Goal: Task Accomplishment & Management: Use online tool/utility

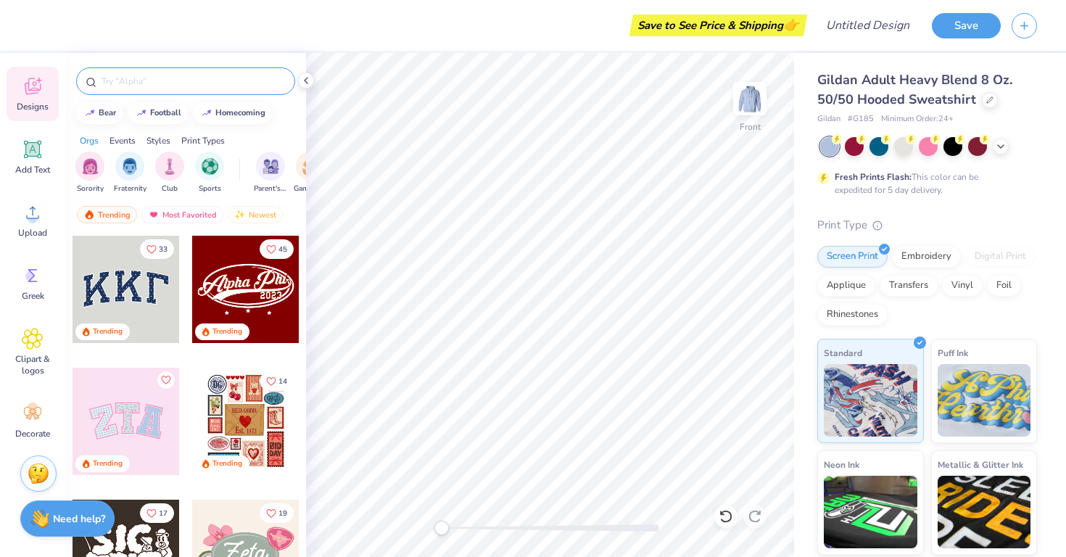
click at [163, 84] on input "text" at bounding box center [193, 81] width 186 height 14
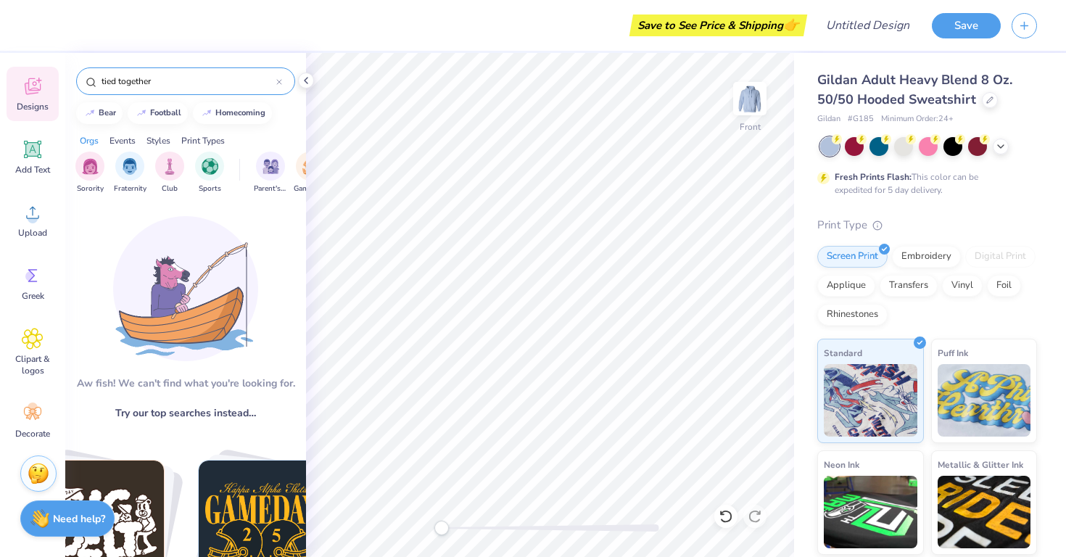
type input "tied together"
drag, startPoint x: 185, startPoint y: 84, endPoint x: 38, endPoint y: 65, distance: 148.4
click at [38, 65] on div "Save to See Price & Shipping 👉 Design Title Save Image AI Designs Add Text Uplo…" at bounding box center [533, 278] width 1066 height 557
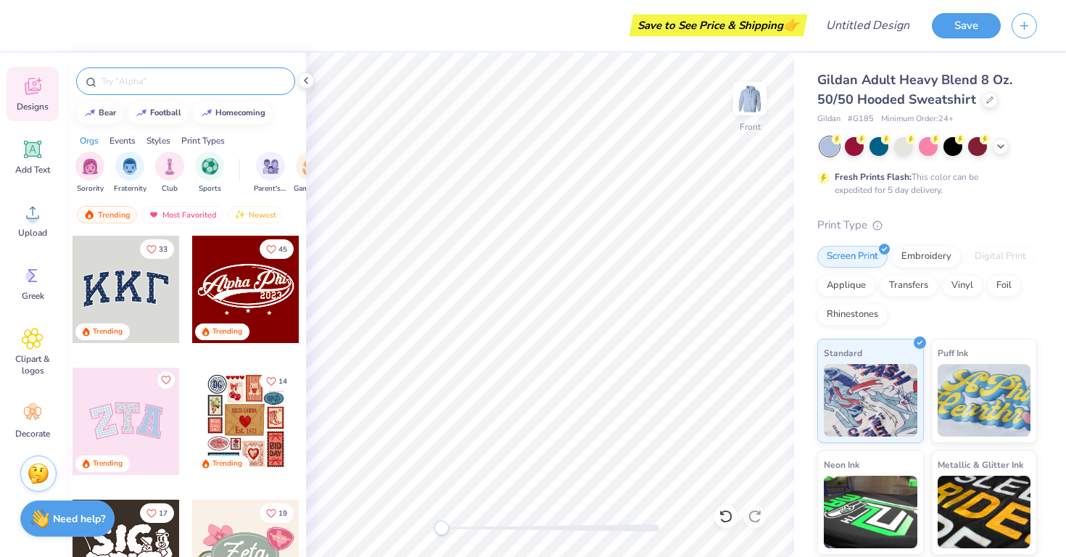
click at [169, 77] on input "text" at bounding box center [193, 81] width 186 height 14
type input "bow"
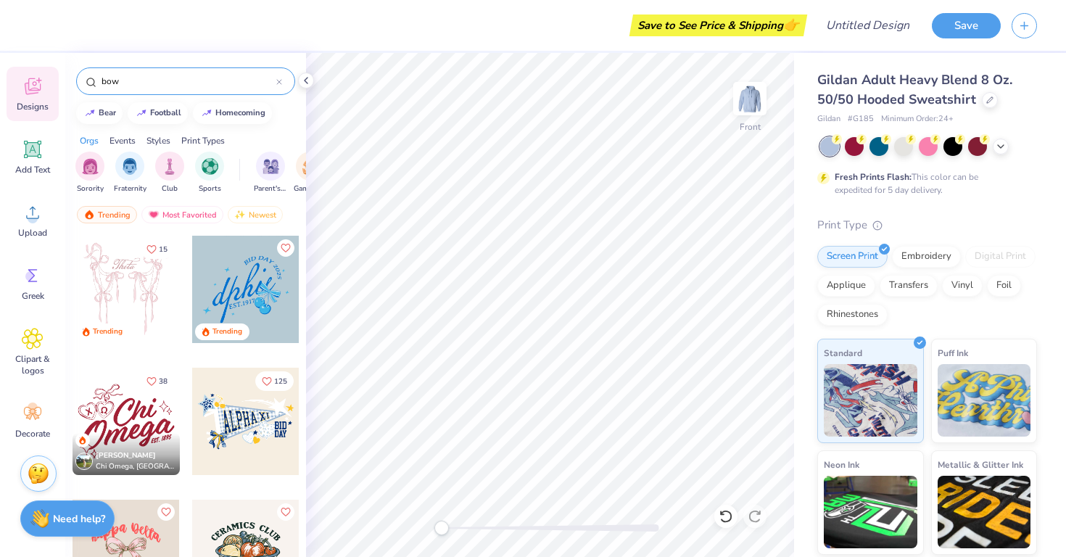
drag, startPoint x: 301, startPoint y: 353, endPoint x: 304, endPoint y: 441, distance: 88.5
click at [304, 441] on div "15 Trending Trending 38 Gianna Scaplehorn Chi Omega, Sacred Heart University 125" at bounding box center [185, 422] width 241 height 375
click at [289, 556] on html "Save to See Price & Shipping 👉 Design Title Save Image AI Designs Add Text Uplo…" at bounding box center [533, 278] width 1066 height 557
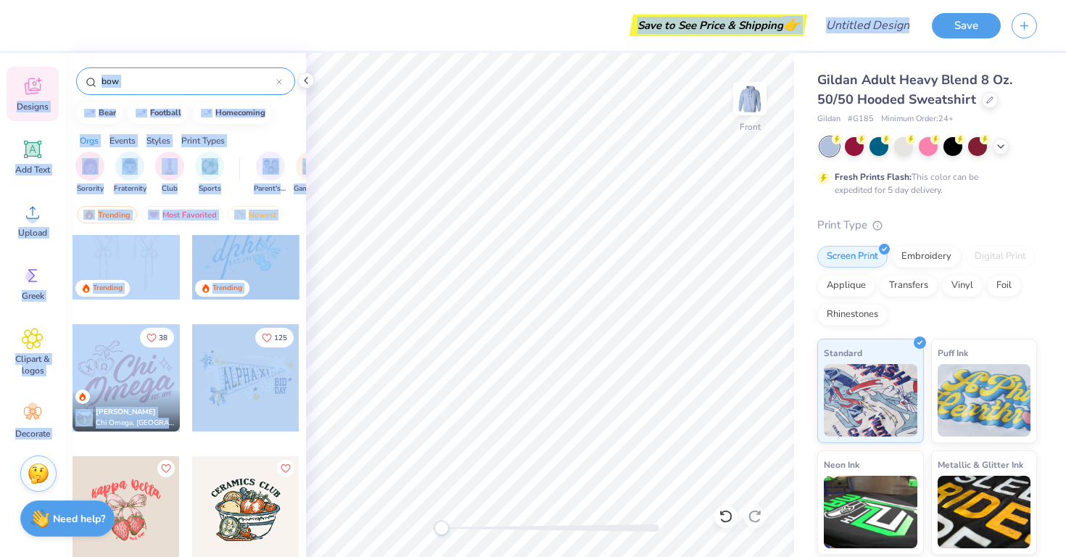
scroll to position [85, 0]
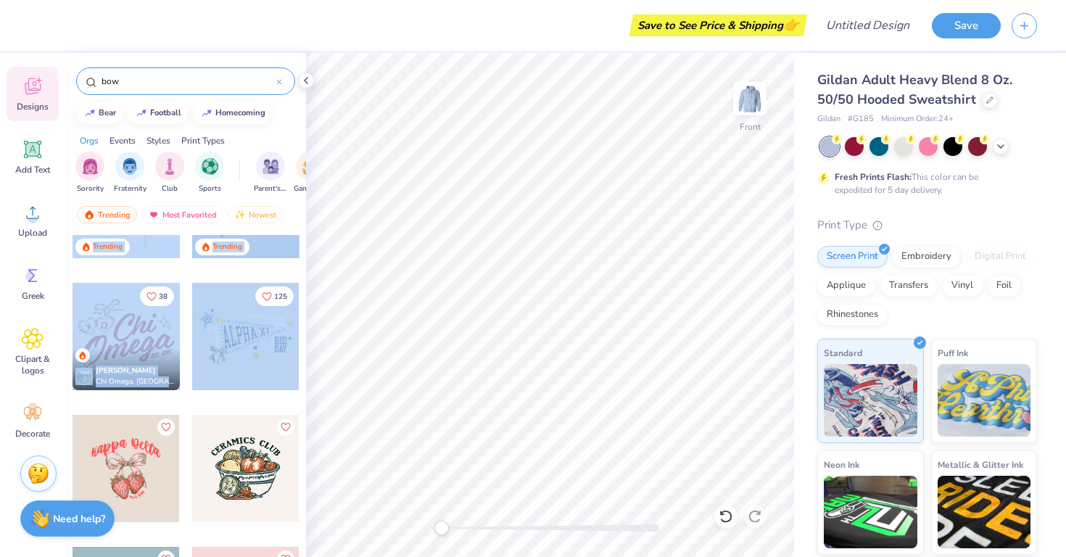
click at [314, 396] on div "Save to See Price & Shipping 👉 Design Title Save Image AI Designs Add Text Uplo…" at bounding box center [533, 278] width 1066 height 557
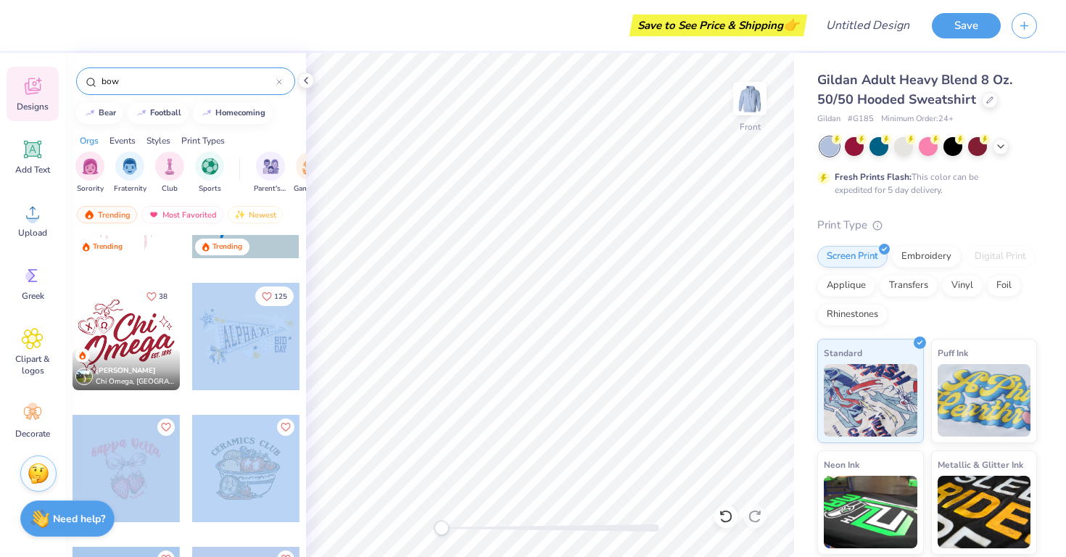
click at [296, 122] on div "bear football homecoming" at bounding box center [185, 113] width 241 height 22
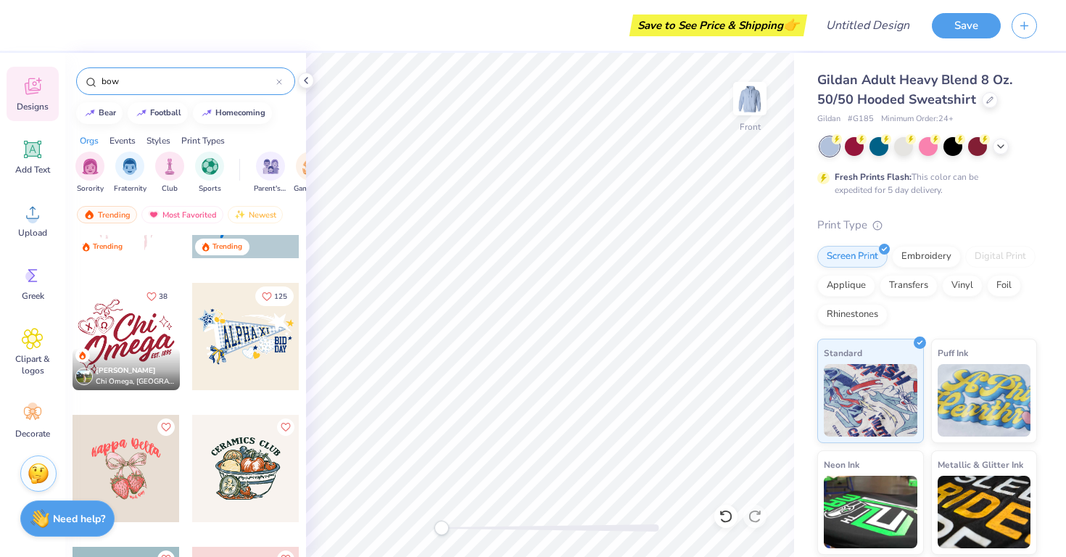
click at [302, 360] on div "15 Trending Trending 38 Gianna Scaplehorn Chi Omega, Sacred Heart University 12…" at bounding box center [185, 422] width 241 height 375
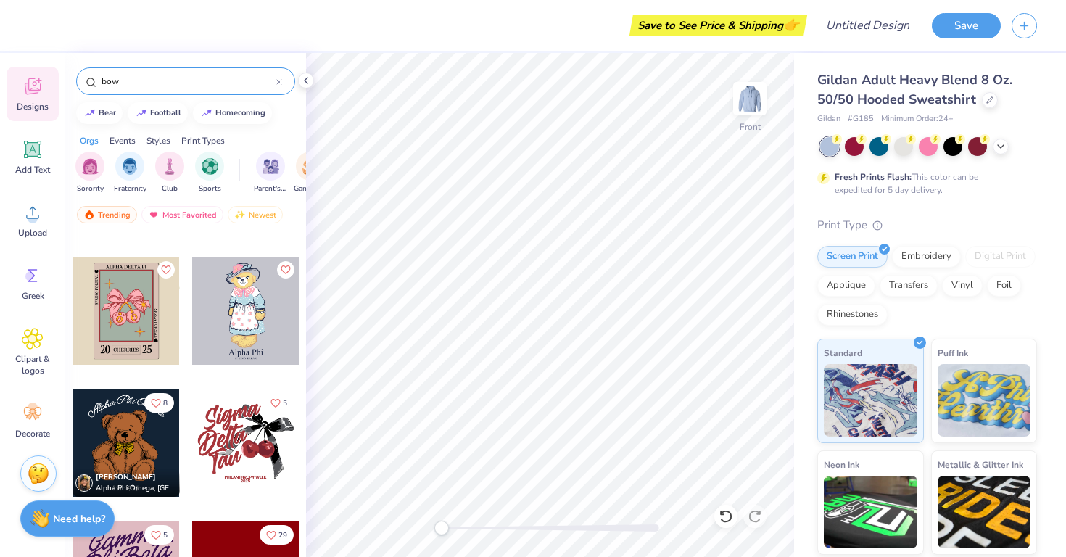
scroll to position [5386, 0]
click at [243, 480] on div at bounding box center [245, 443] width 107 height 107
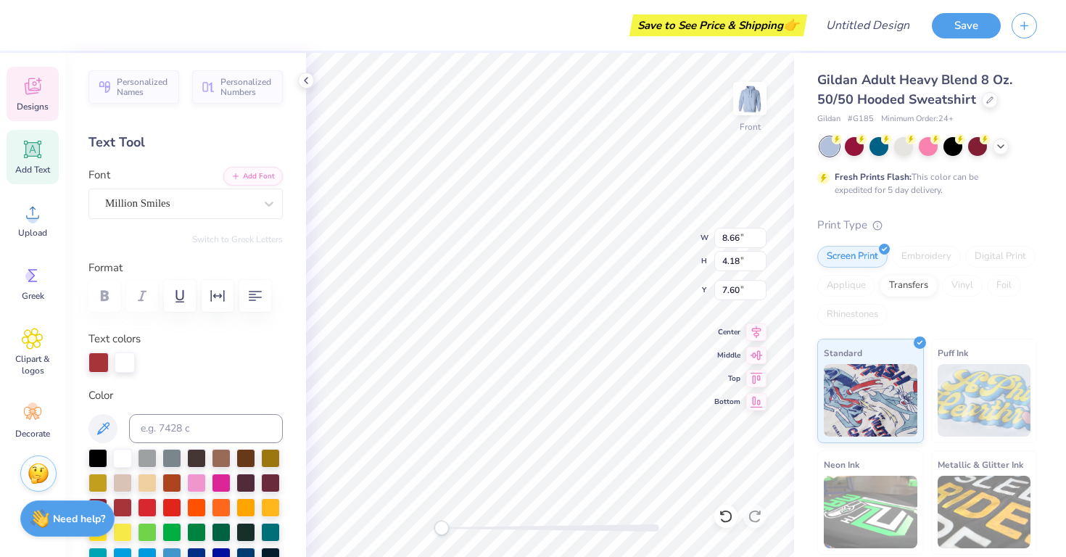
type textarea "Tied"
type input "10.43"
type input "10.19"
type input "7.89"
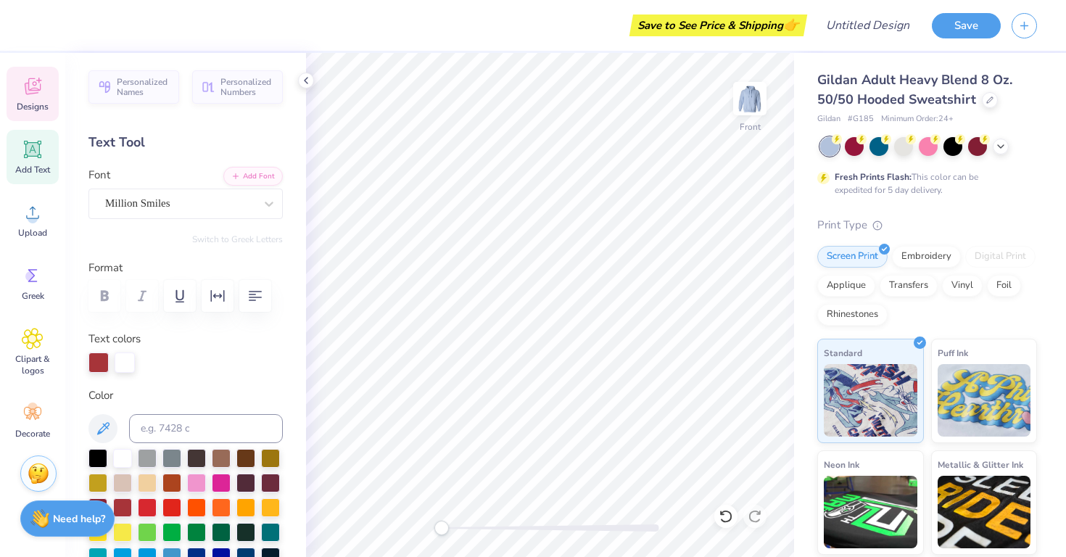
click at [34, 104] on span "Designs" at bounding box center [33, 107] width 32 height 12
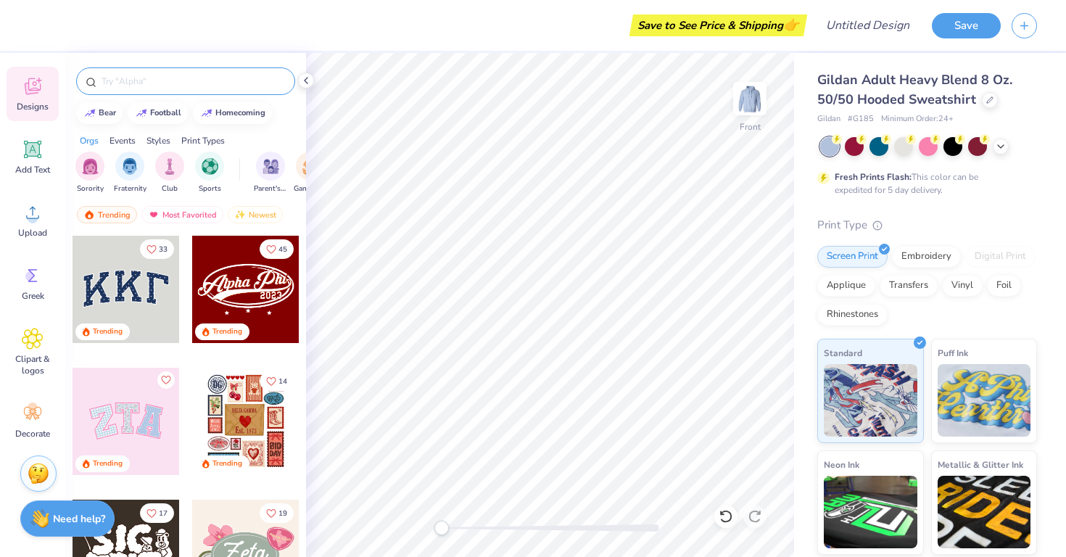
click at [185, 81] on input "text" at bounding box center [193, 81] width 186 height 14
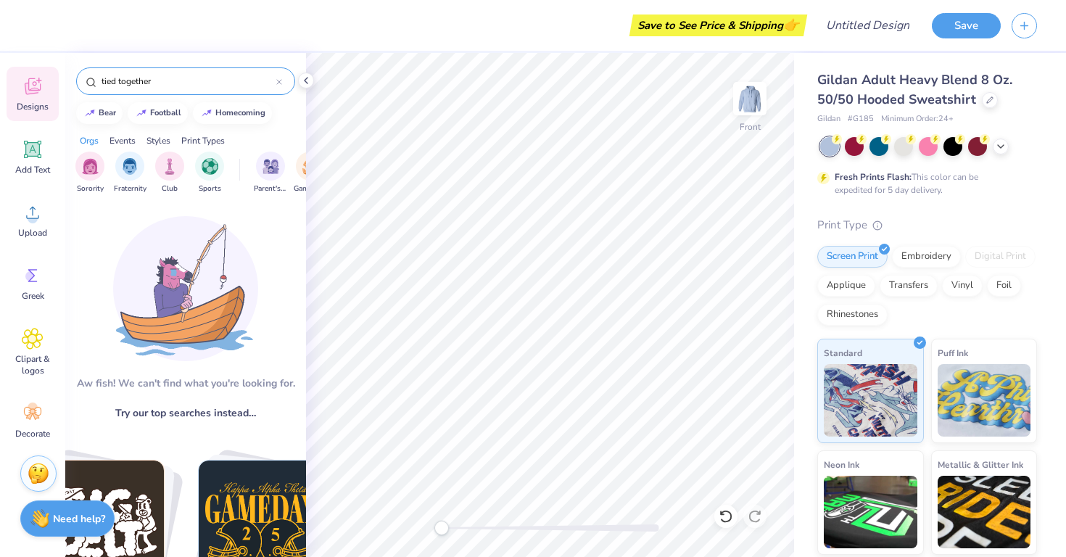
drag, startPoint x: 228, startPoint y: 82, endPoint x: 81, endPoint y: 78, distance: 146.5
click at [81, 78] on div "tied together" at bounding box center [185, 81] width 219 height 28
click at [168, 70] on div "hair bow" at bounding box center [185, 81] width 219 height 28
click at [120, 81] on input "hair bow" at bounding box center [188, 81] width 176 height 14
drag, startPoint x: 119, startPoint y: 81, endPoint x: 74, endPoint y: 85, distance: 45.1
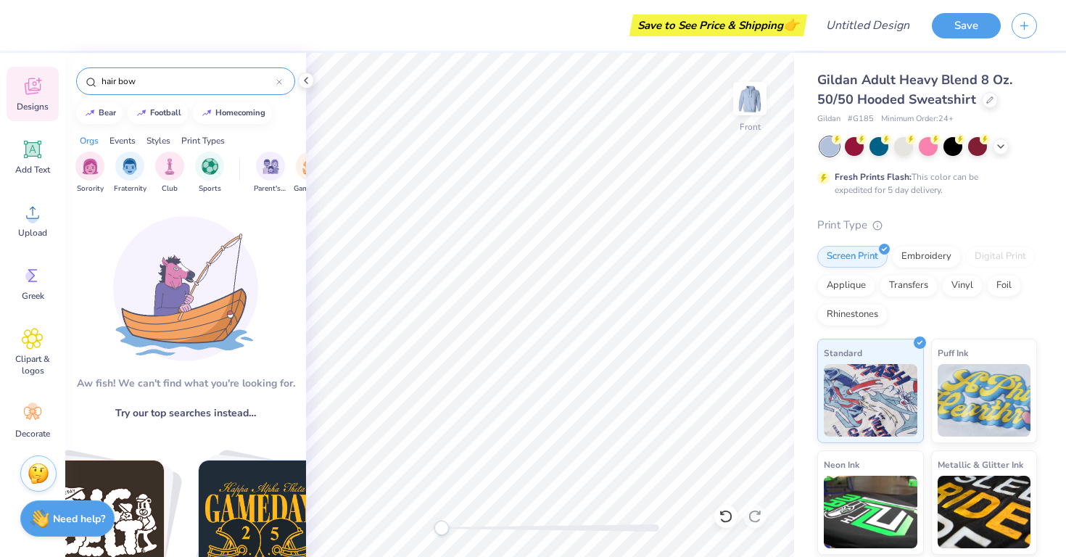
click at [74, 85] on div "hair bow" at bounding box center [185, 77] width 241 height 49
type input "bow"
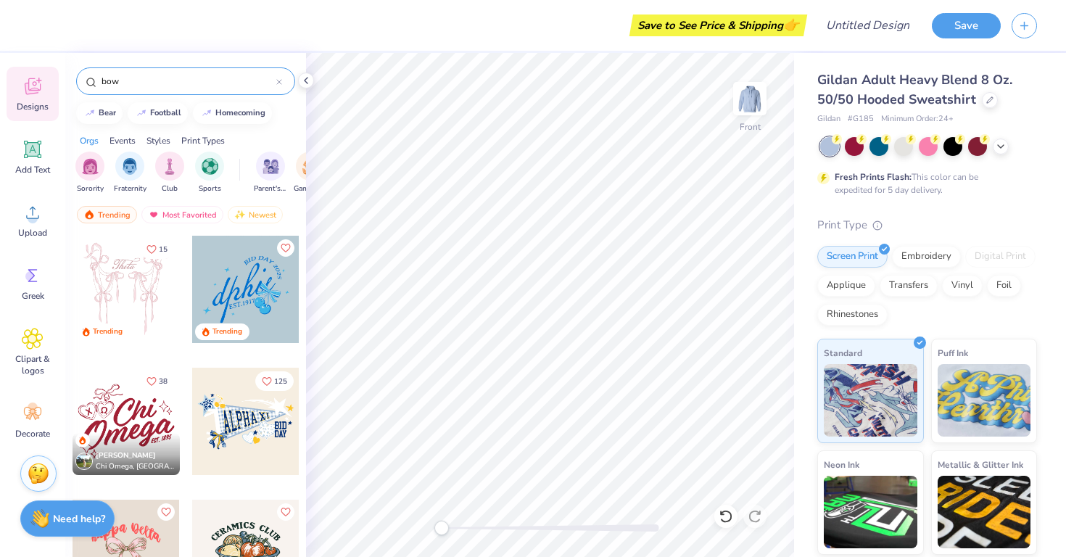
click at [301, 337] on div "15 Trending Trending 38 Gianna Scaplehorn Chi Omega, Sacred Heart University 125" at bounding box center [185, 422] width 241 height 375
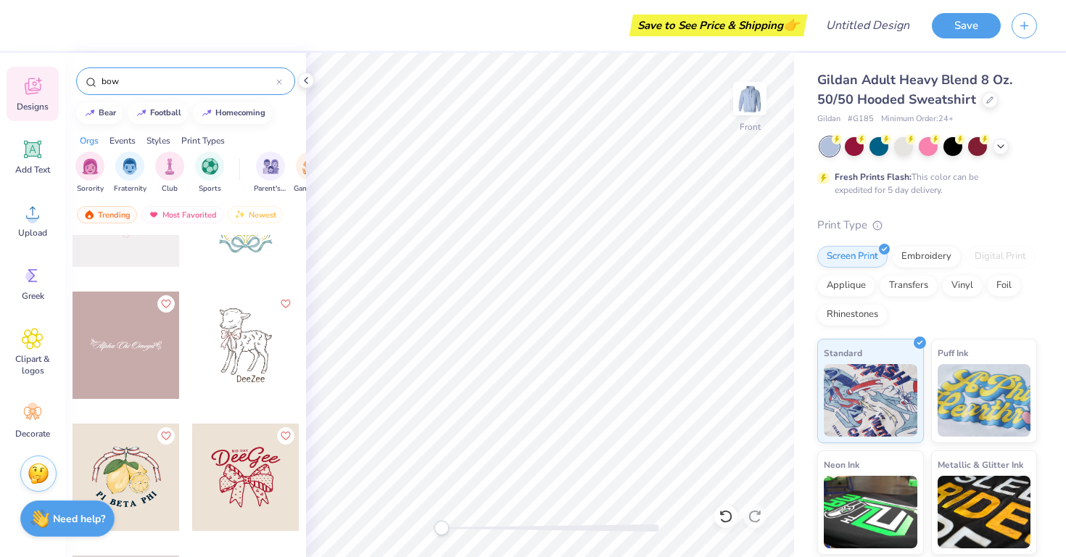
scroll to position [9575, 0]
click at [250, 463] on div at bounding box center [245, 476] width 107 height 107
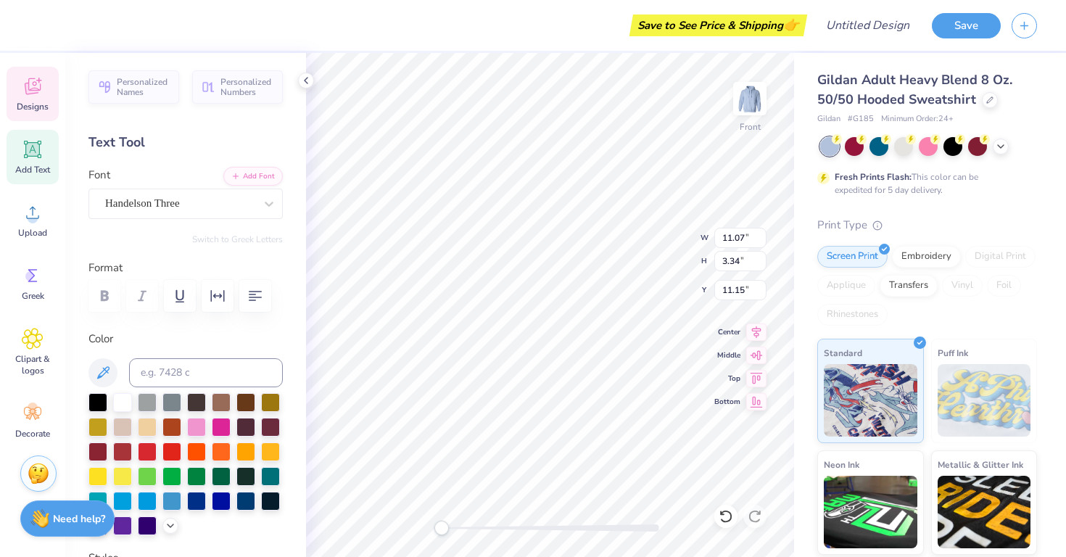
scroll to position [0, 3]
type textarea "Tied Together"
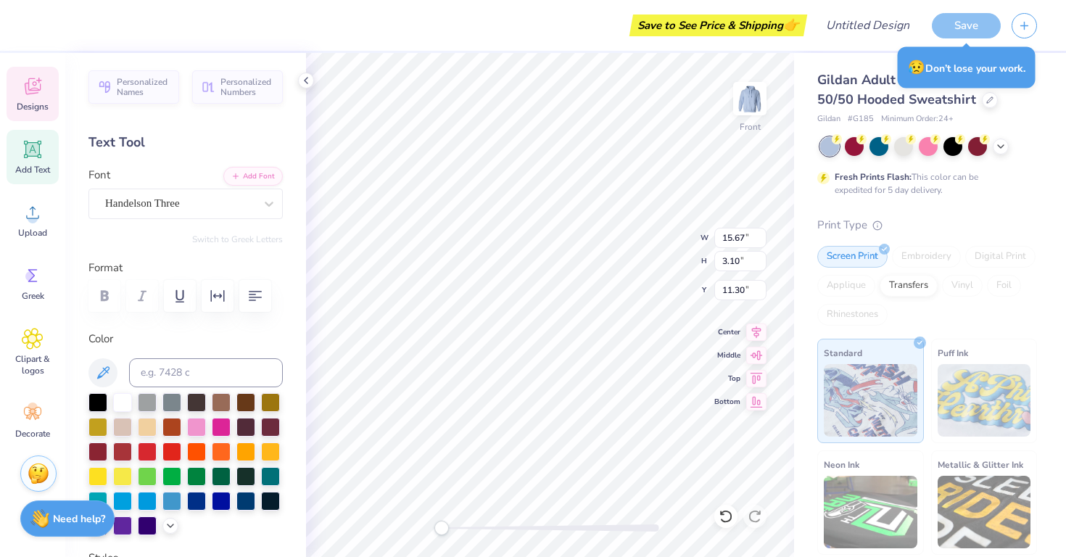
scroll to position [0, 2]
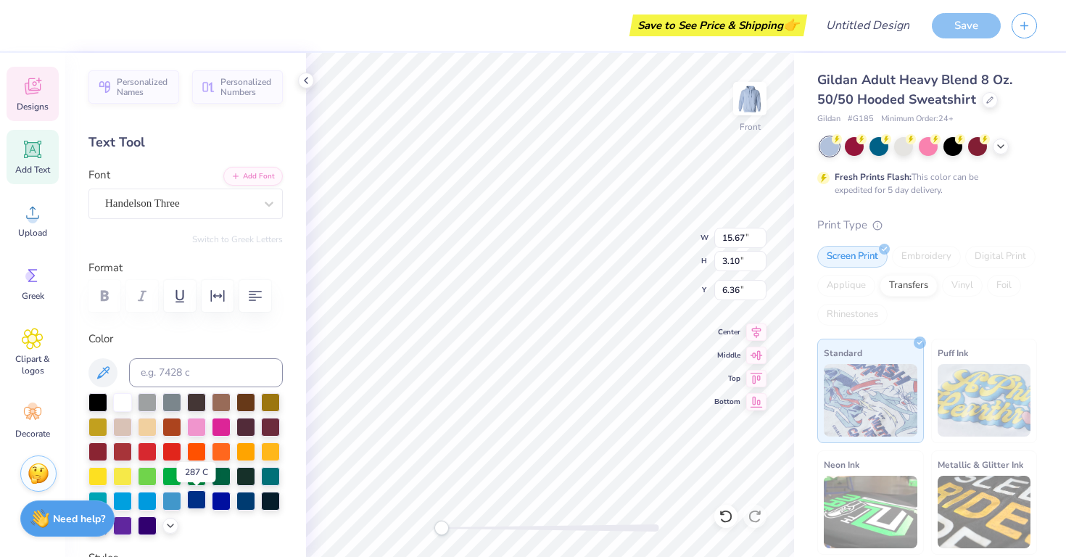
click at [203, 494] on div at bounding box center [196, 499] width 19 height 19
type textarea "Phi Delta"
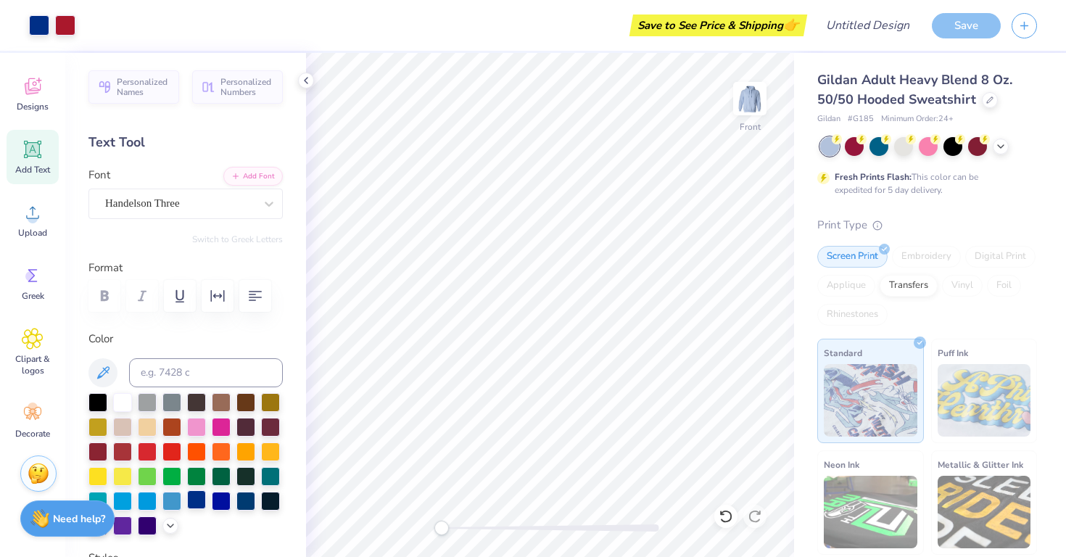
click at [196, 499] on div at bounding box center [196, 499] width 19 height 19
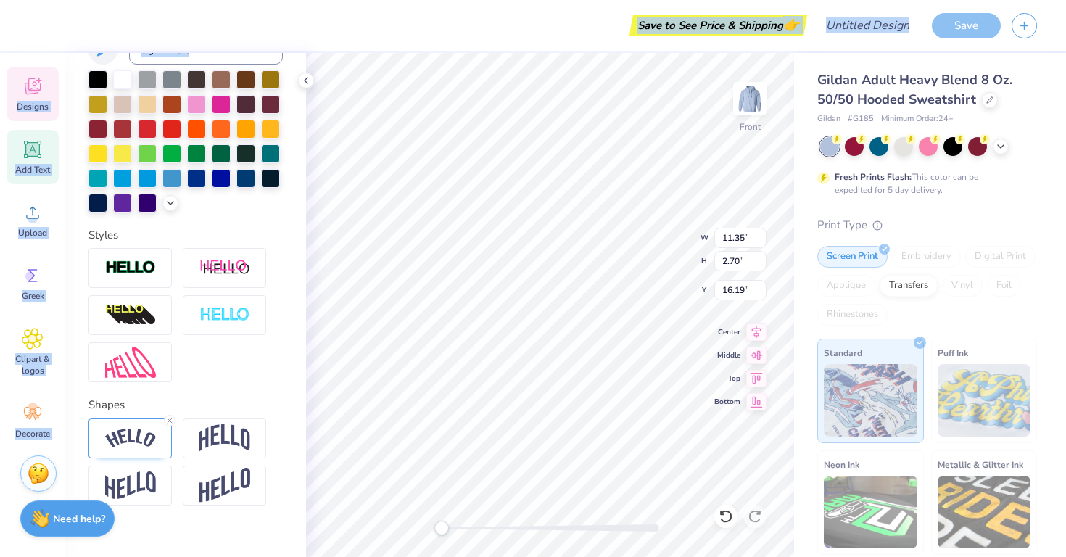
scroll to position [344, 0]
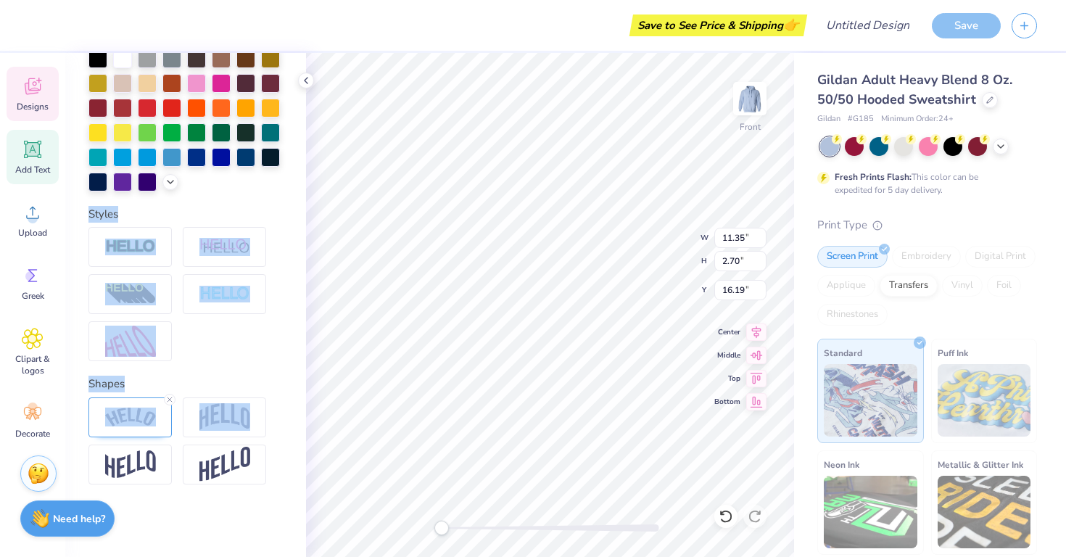
click at [301, 412] on div "Personalized Names Personalized Numbers Text Tool Add Font Font Handelson Three…" at bounding box center [185, 305] width 241 height 504
click at [265, 338] on div at bounding box center [185, 294] width 194 height 134
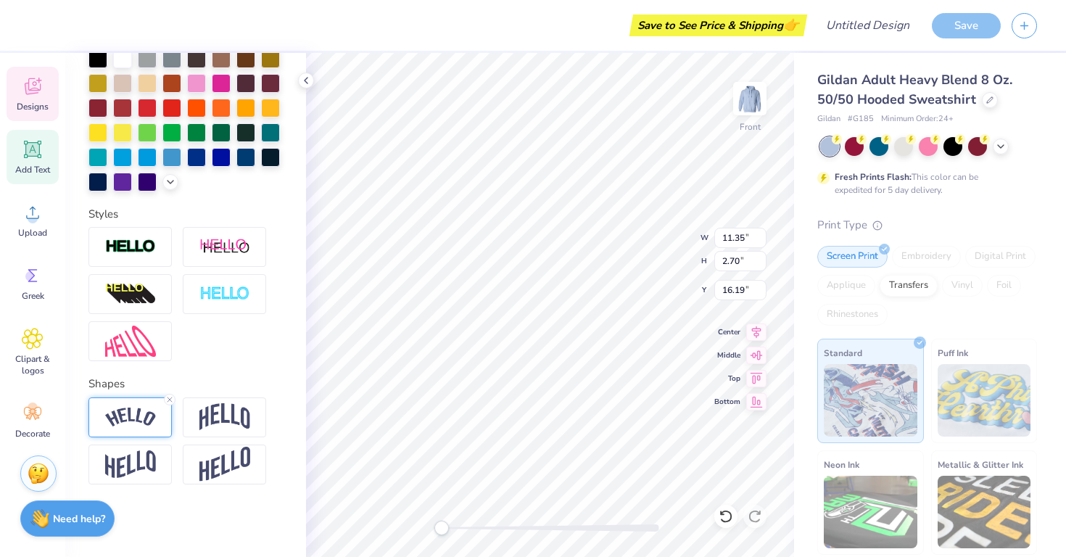
click at [151, 408] on img at bounding box center [130, 417] width 51 height 20
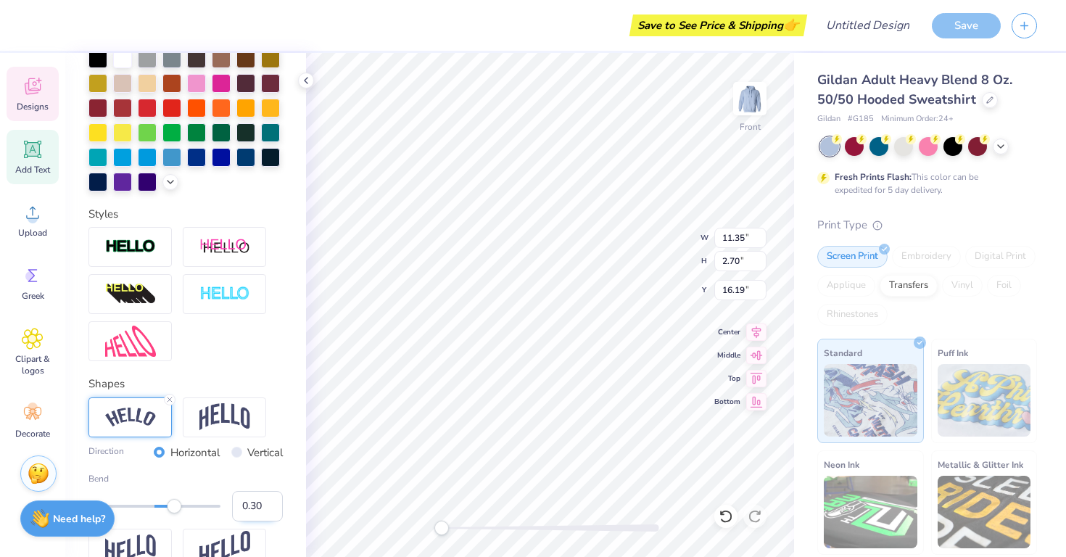
click at [241, 509] on input "0.30" at bounding box center [257, 506] width 51 height 30
type input "-0.30"
type input "15.67"
type input "3.10"
type input "6.36"
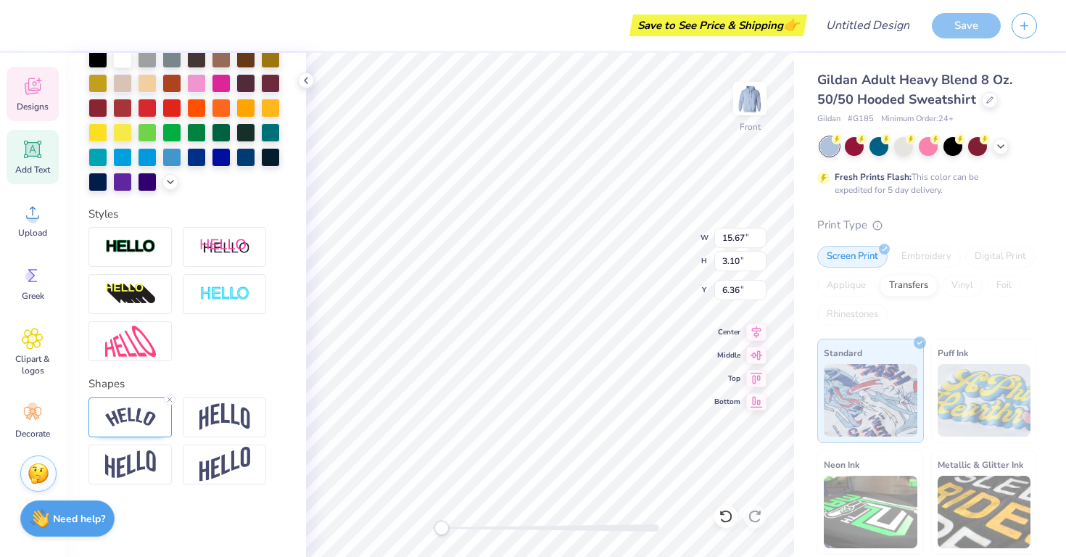
click at [295, 246] on div "Personalized Names Personalized Numbers Text Tool Add Font Font Handelson Three…" at bounding box center [185, 305] width 241 height 504
click at [156, 417] on div at bounding box center [129, 417] width 83 height 40
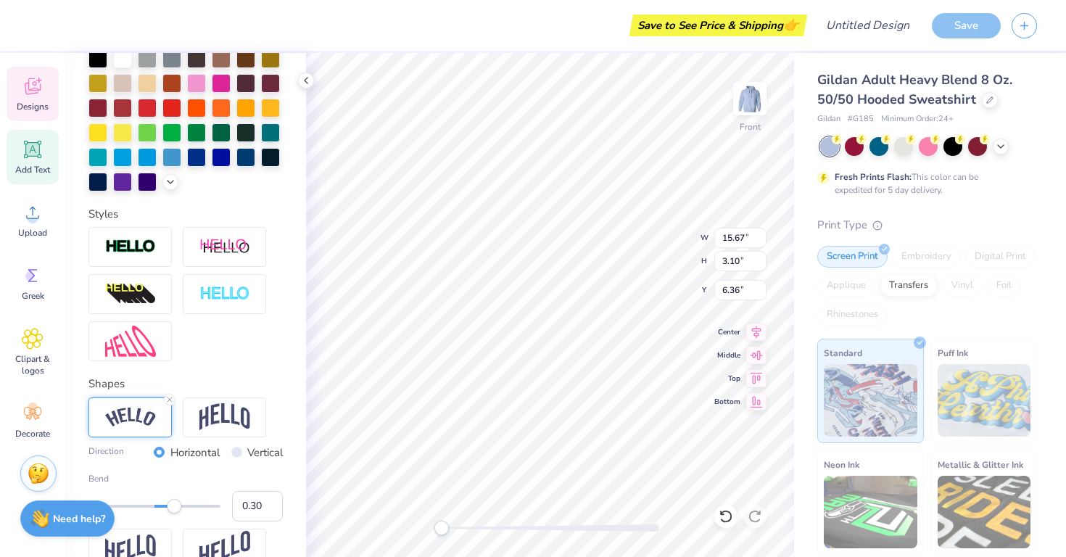
click at [283, 345] on div "Personalized Names Personalized Numbers Text Tool Add Font Font Handelson Three…" at bounding box center [185, 305] width 241 height 504
type input "11.36"
type input "2.42"
type input "17.96"
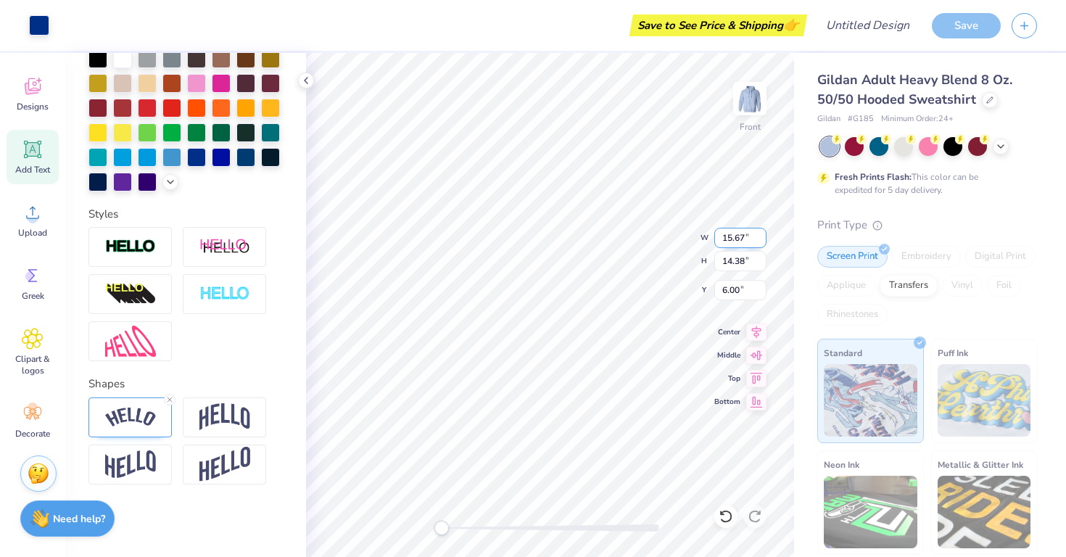
click at [762, 235] on input "15.67" at bounding box center [740, 238] width 52 height 20
click at [762, 234] on input "15.67" at bounding box center [740, 238] width 52 height 20
click at [756, 235] on input "15.67" at bounding box center [740, 238] width 52 height 20
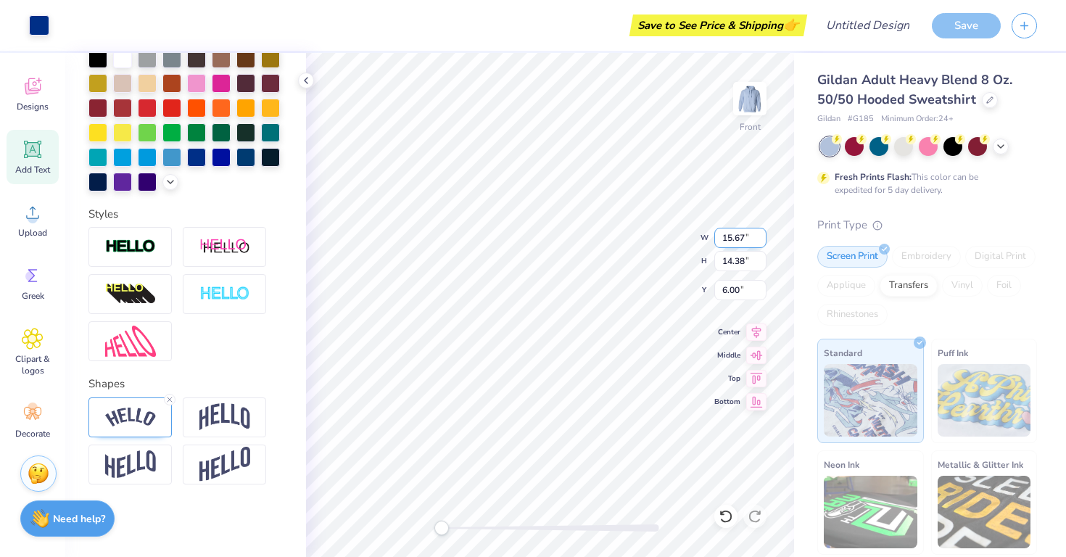
click at [750, 246] on input "15.67" at bounding box center [740, 238] width 52 height 20
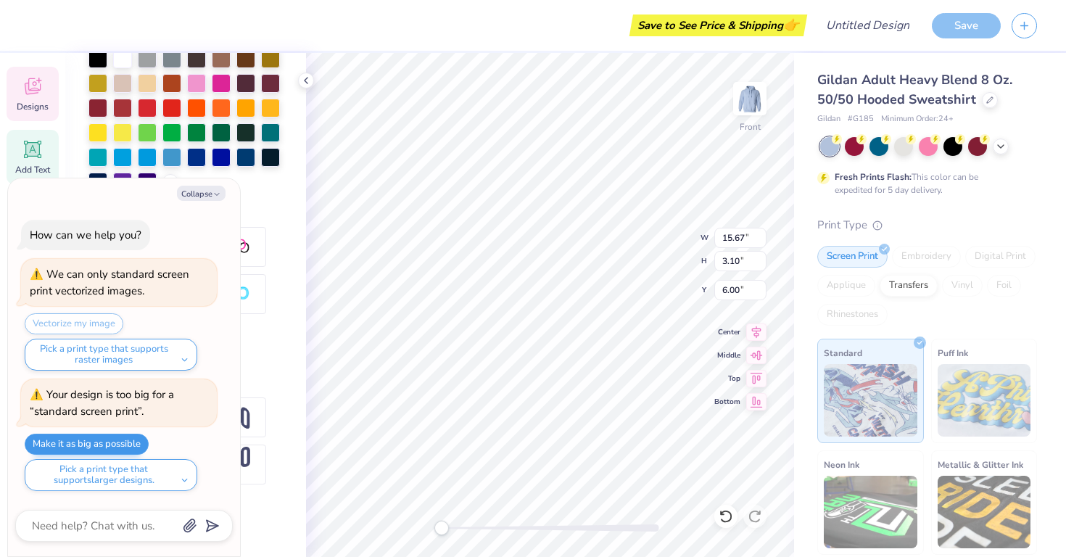
click at [112, 442] on button "Make it as big as possible" at bounding box center [87, 443] width 124 height 21
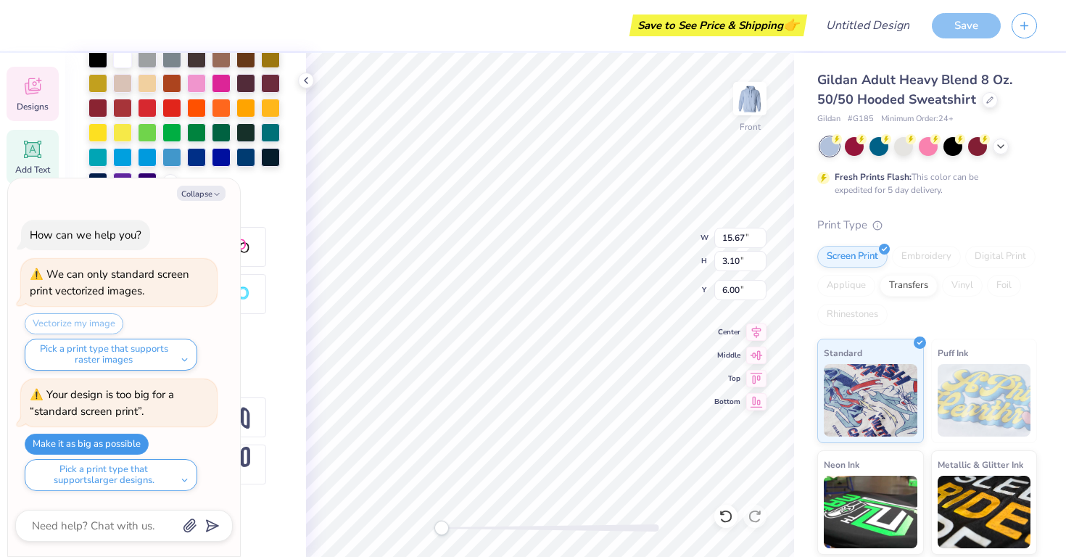
type textarea "x"
type input "15.00"
type input "2.97"
type input "6.01"
type textarea "x"
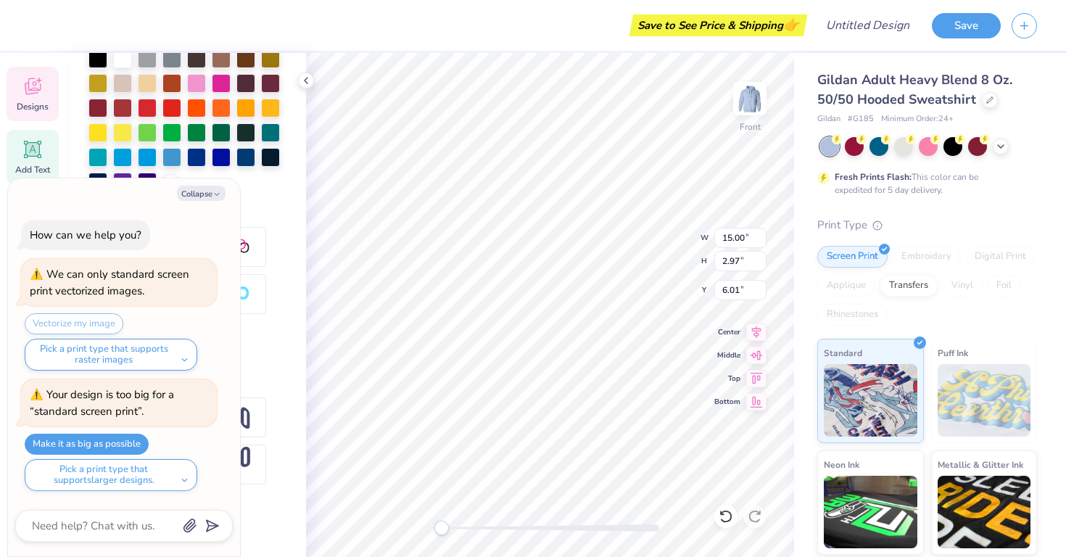
type input "11.36"
type input "2.42"
type input "17.96"
click at [101, 446] on button "Make it as big as possible" at bounding box center [87, 443] width 124 height 21
type textarea "x"
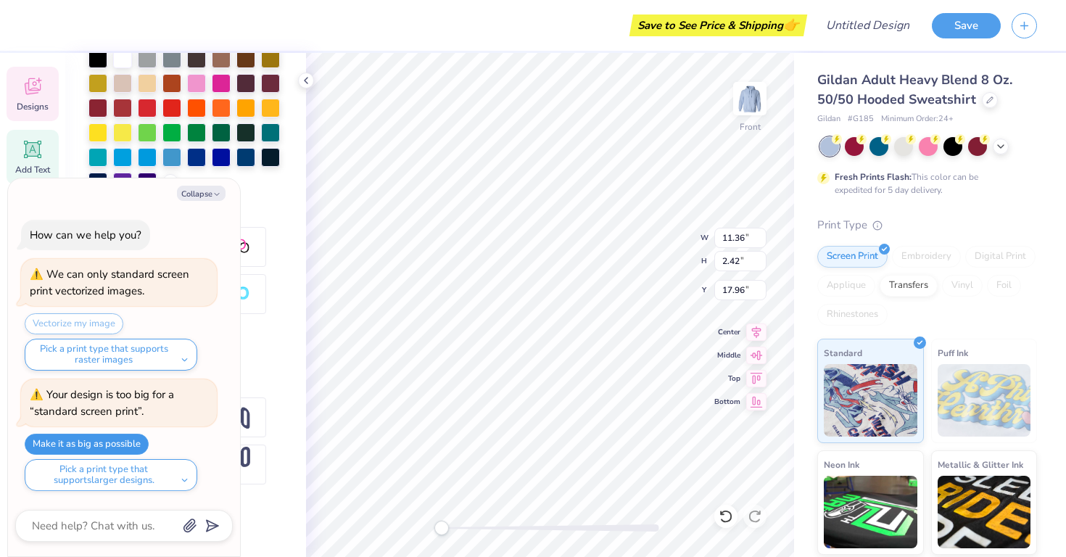
type input "15.00"
type input "2.97"
type input "6.01"
click at [109, 439] on button "Make it as big as possible" at bounding box center [87, 443] width 124 height 21
type textarea "x"
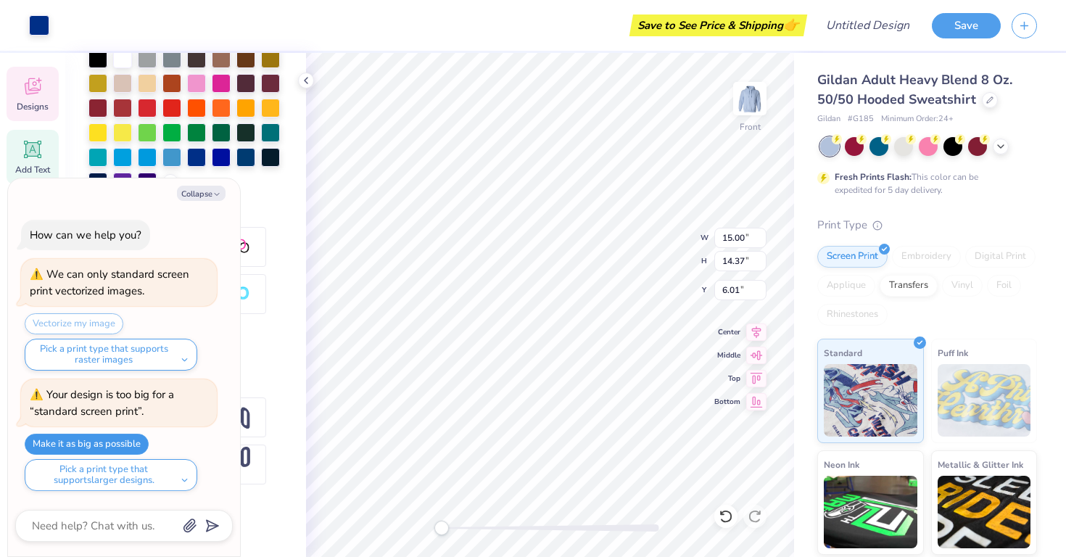
type input "2.97"
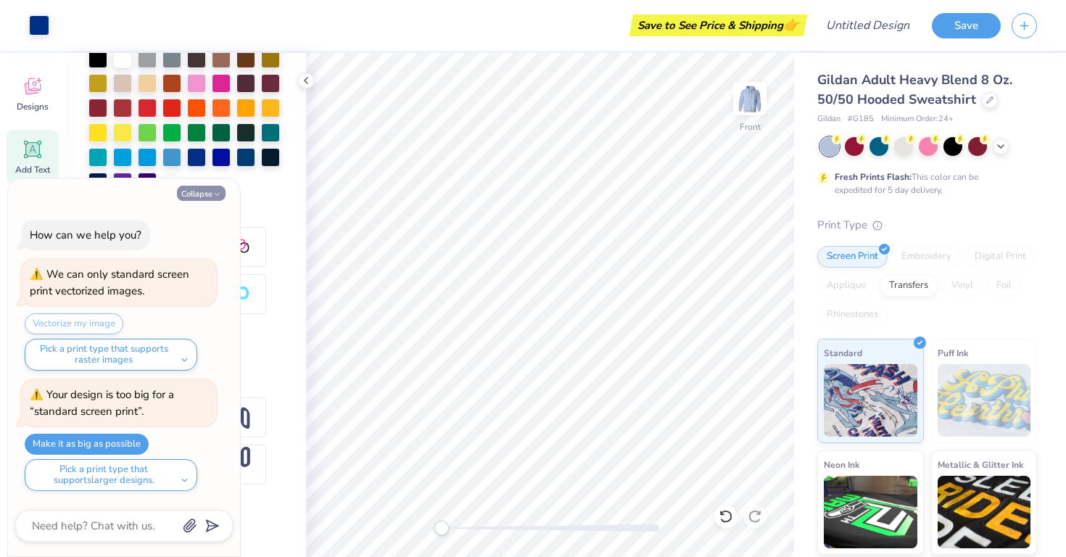
click at [215, 196] on icon "button" at bounding box center [216, 194] width 9 height 9
type textarea "x"
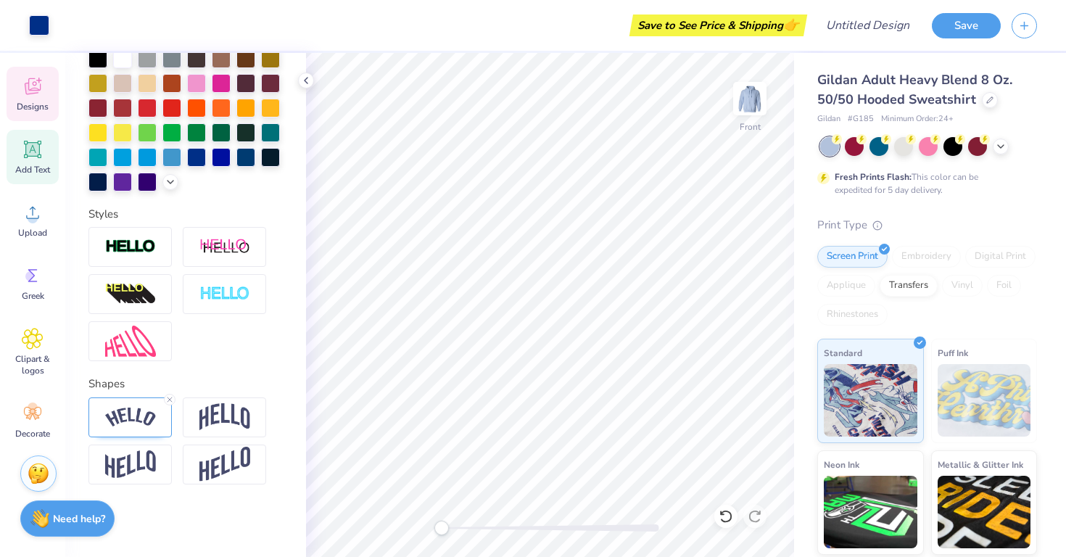
click at [36, 81] on icon at bounding box center [33, 86] width 22 height 22
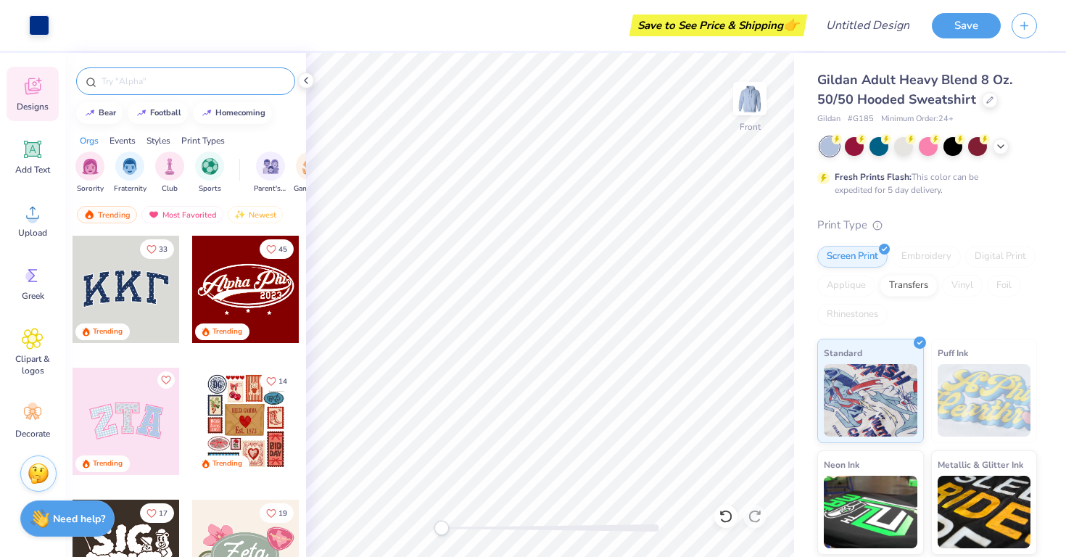
click at [175, 85] on input "text" at bounding box center [193, 81] width 186 height 14
type input "bow"
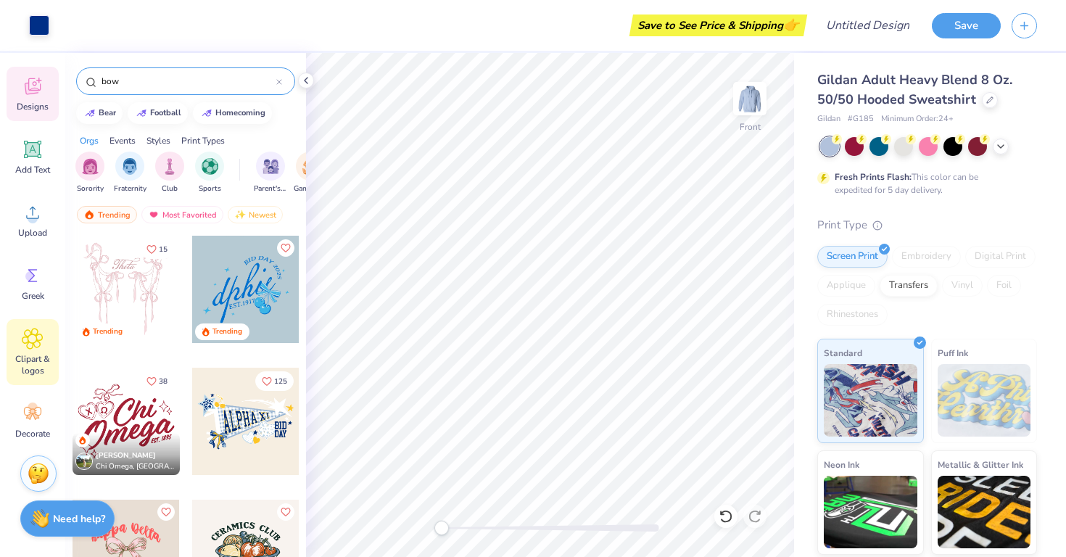
click at [41, 362] on span "Clipart & logos" at bounding box center [33, 364] width 48 height 23
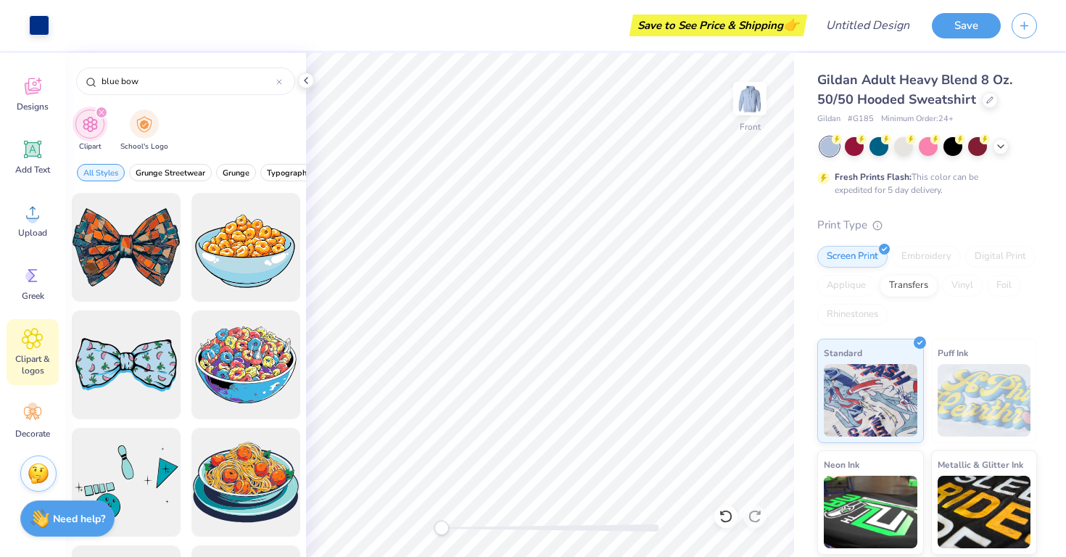
click at [302, 285] on div at bounding box center [185, 375] width 241 height 364
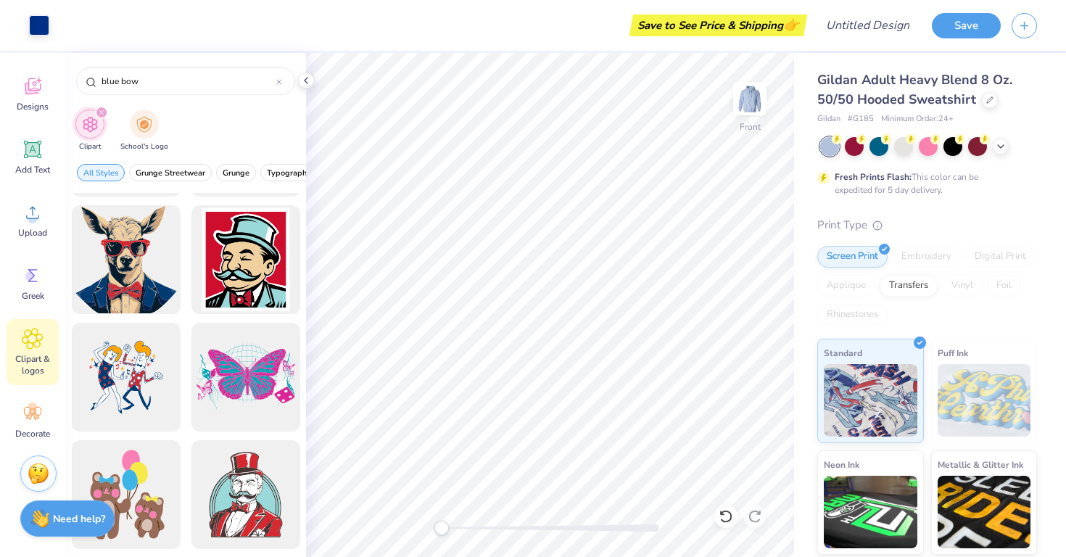
scroll to position [1162, 0]
drag, startPoint x: 121, startPoint y: 78, endPoint x: 77, endPoint y: 78, distance: 44.2
click at [77, 78] on div "blue bow" at bounding box center [185, 81] width 219 height 28
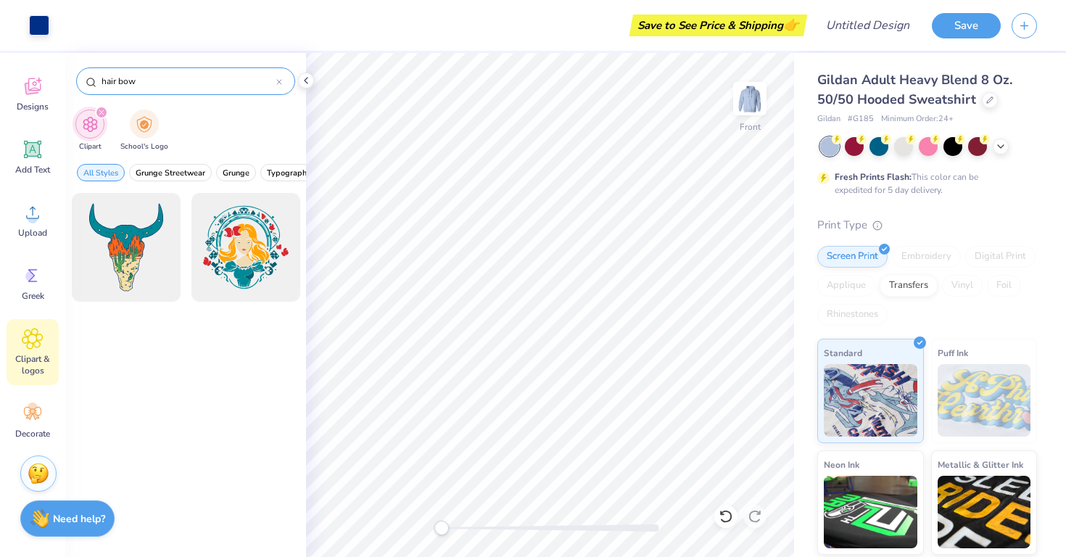
drag, startPoint x: 116, startPoint y: 84, endPoint x: 87, endPoint y: 84, distance: 29.0
click at [87, 84] on div "hair bow" at bounding box center [185, 81] width 219 height 28
type input "bow"
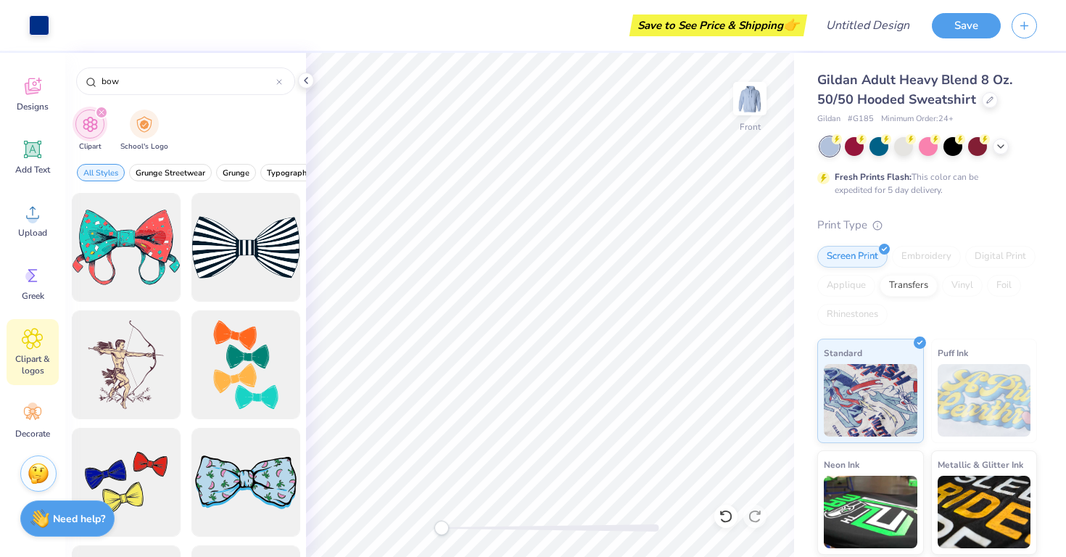
click at [305, 323] on div at bounding box center [185, 375] width 241 height 364
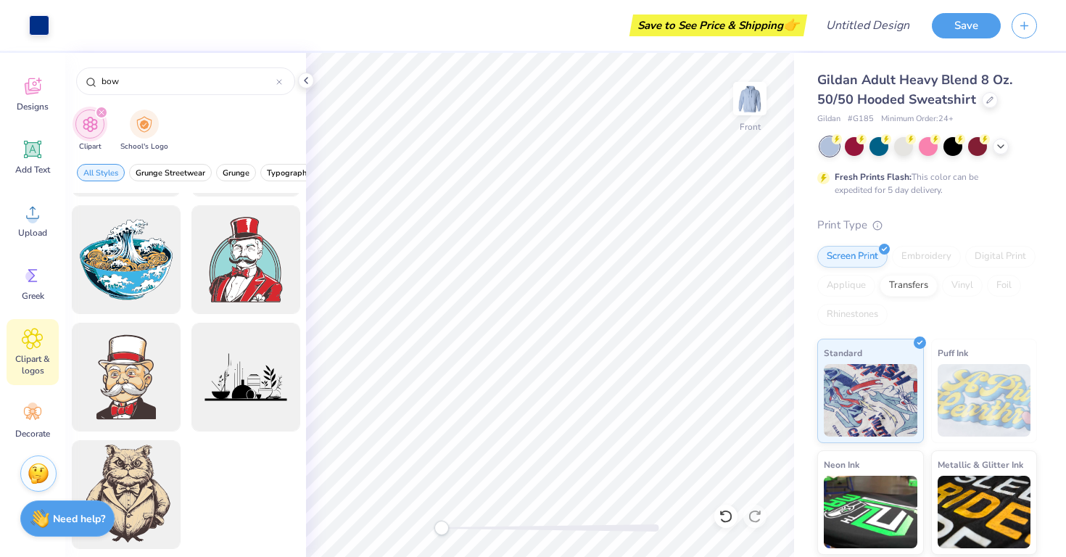
scroll to position [5624, 0]
click at [42, 217] on icon at bounding box center [33, 213] width 22 height 22
click at [31, 160] on div "Add Text" at bounding box center [33, 157] width 52 height 54
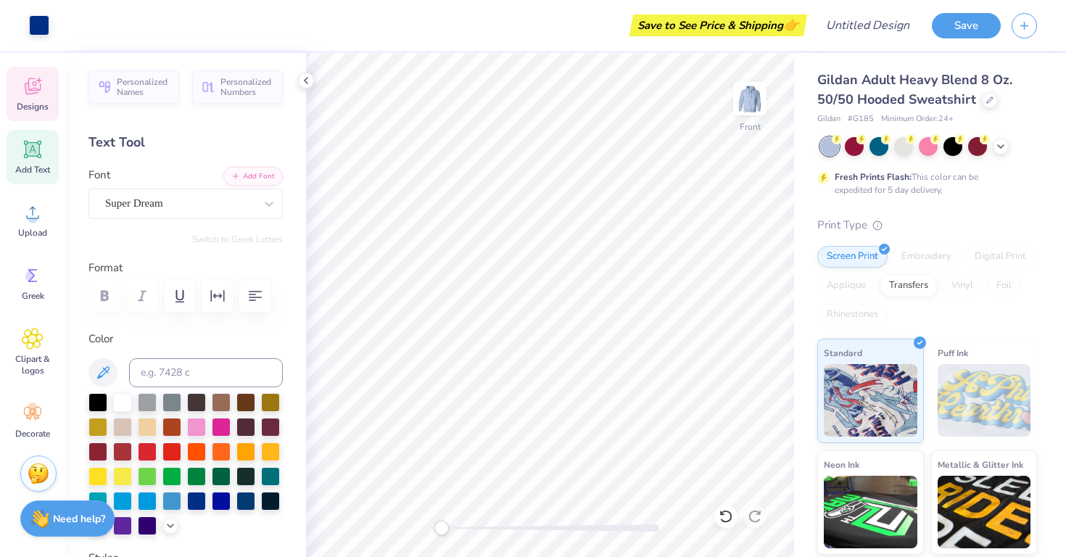
click at [41, 89] on icon at bounding box center [33, 86] width 16 height 17
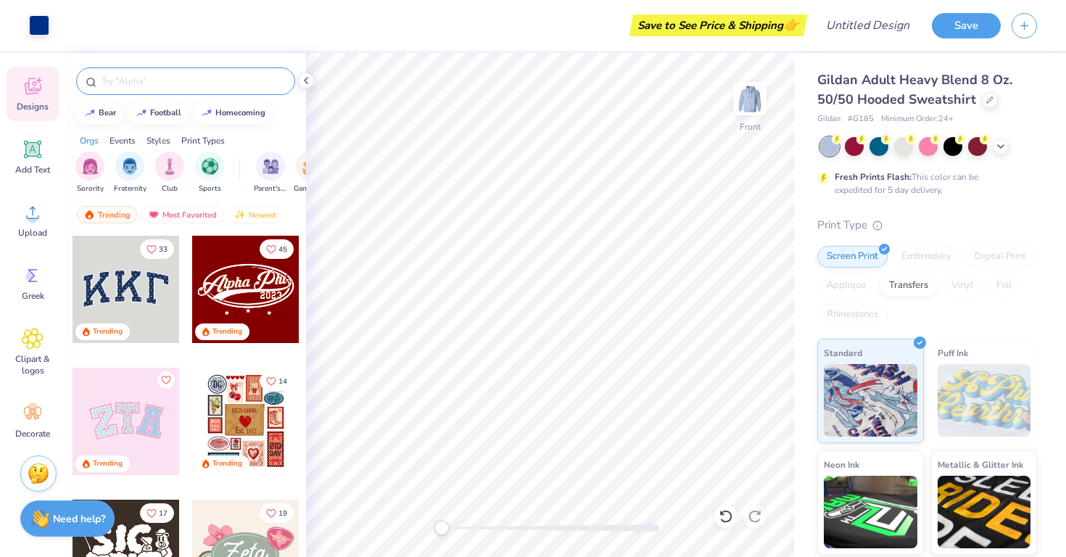
click at [164, 86] on input "text" at bounding box center [193, 81] width 186 height 14
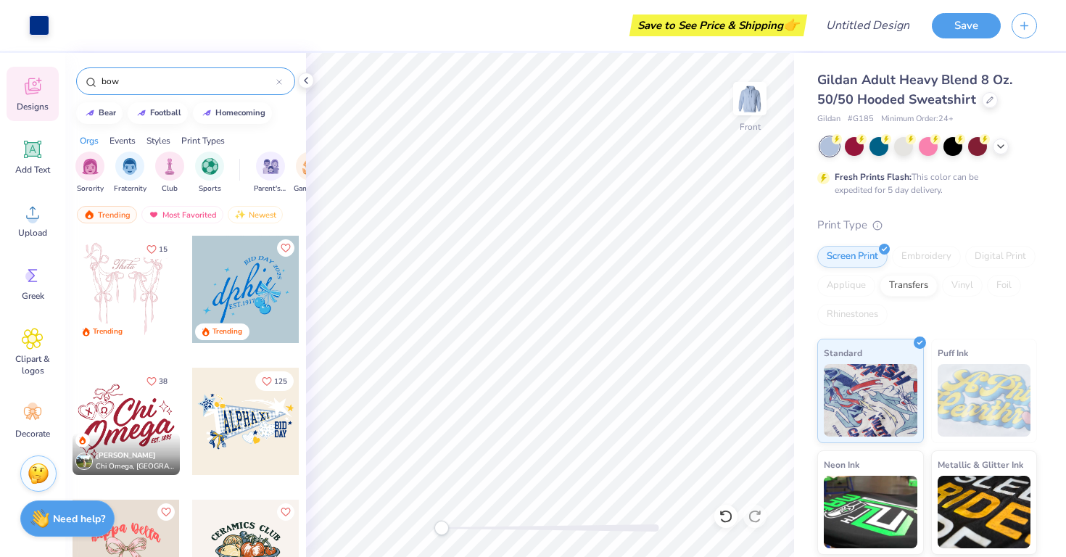
click at [303, 333] on div "15 Trending Trending 38 Gianna Scaplehorn Chi Omega, Sacred Heart University 125" at bounding box center [185, 422] width 241 height 375
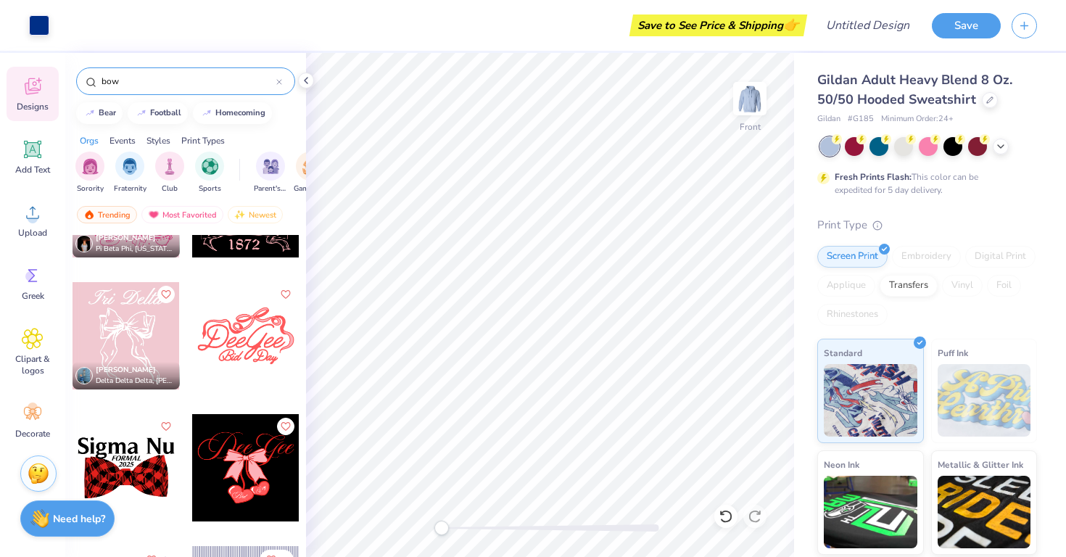
scroll to position [2598, 0]
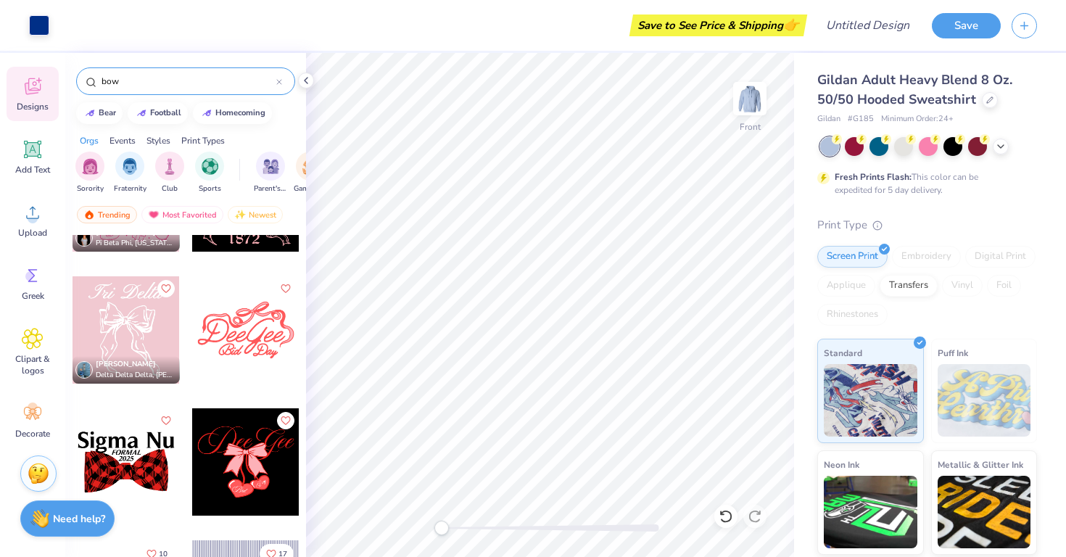
click at [232, 329] on div at bounding box center [245, 329] width 107 height 107
click at [304, 402] on div "Abigail Stapleton Pi Beta Phi, Iowa State University Joy Mulzoff Delta Delta De…" at bounding box center [185, 422] width 241 height 375
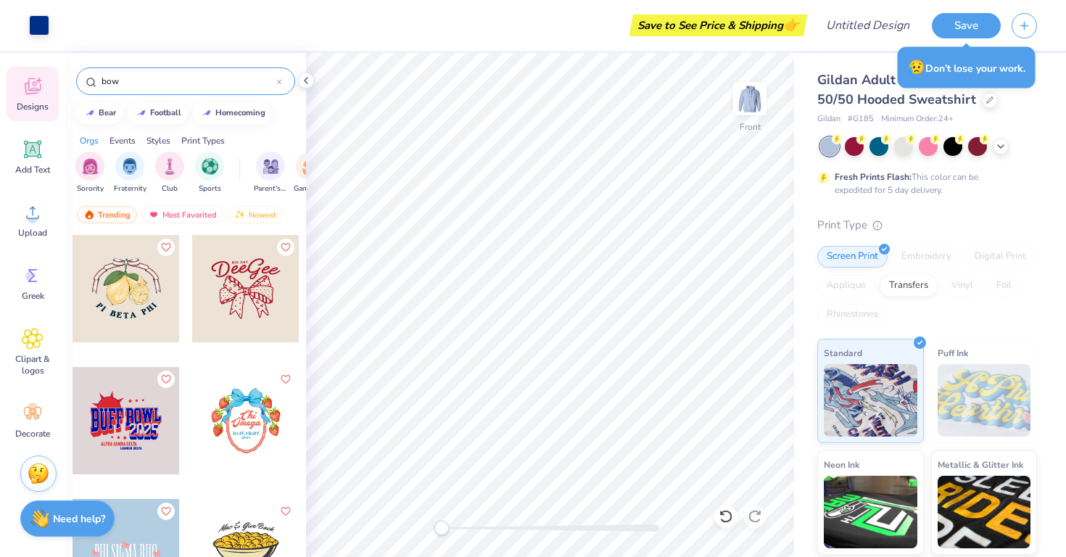
scroll to position [9785, 0]
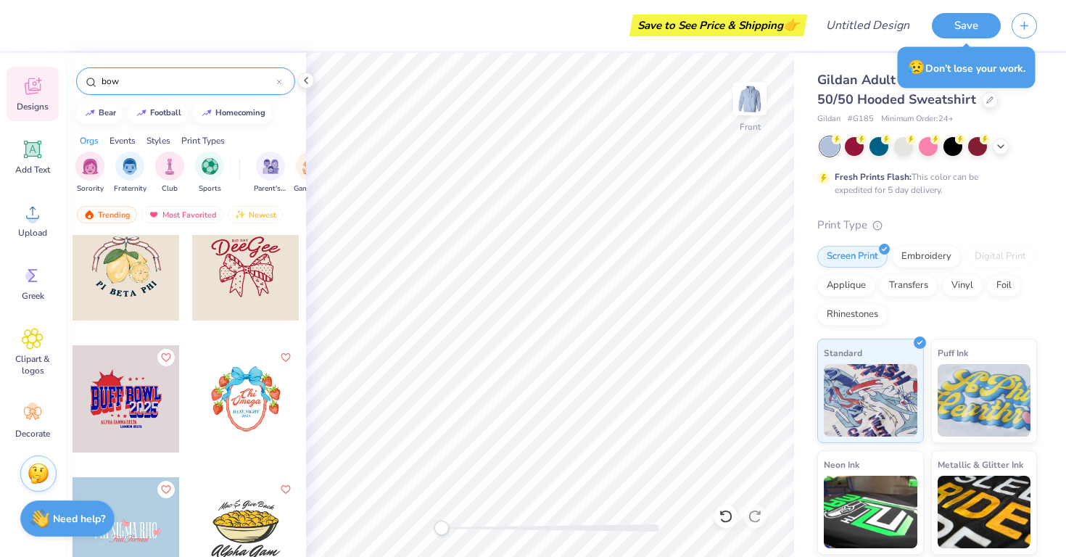
drag, startPoint x: 142, startPoint y: 73, endPoint x: 107, endPoint y: 74, distance: 35.5
click at [104, 73] on div "bow" at bounding box center [185, 81] width 219 height 28
drag, startPoint x: 130, startPoint y: 88, endPoint x: 96, endPoint y: 87, distance: 33.4
click at [96, 87] on div "bow" at bounding box center [185, 81] width 219 height 28
click at [123, 80] on input "bow" at bounding box center [188, 81] width 176 height 14
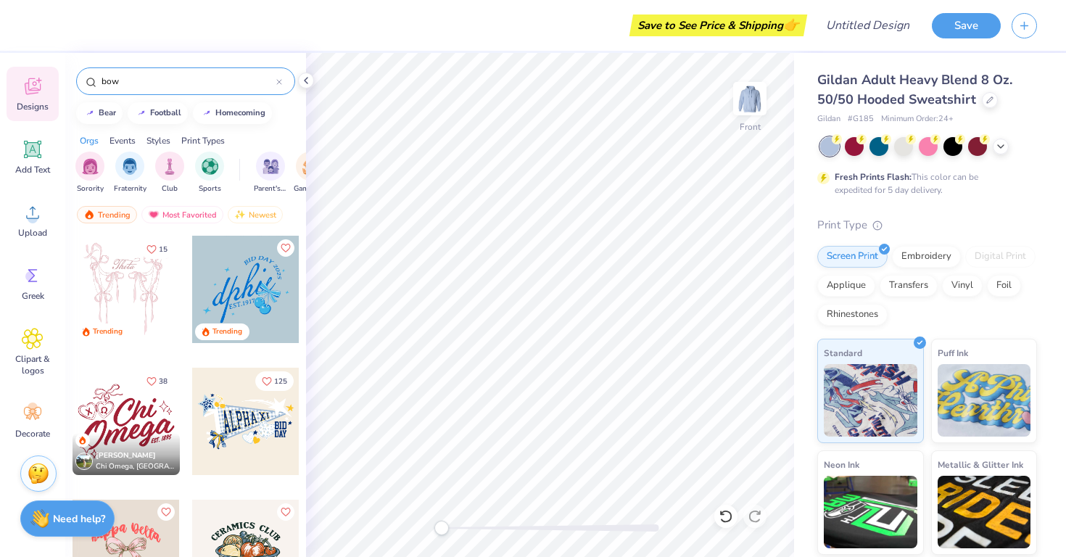
drag, startPoint x: 123, startPoint y: 80, endPoint x: 78, endPoint y: 80, distance: 45.7
click at [78, 80] on div "bow" at bounding box center [185, 81] width 219 height 28
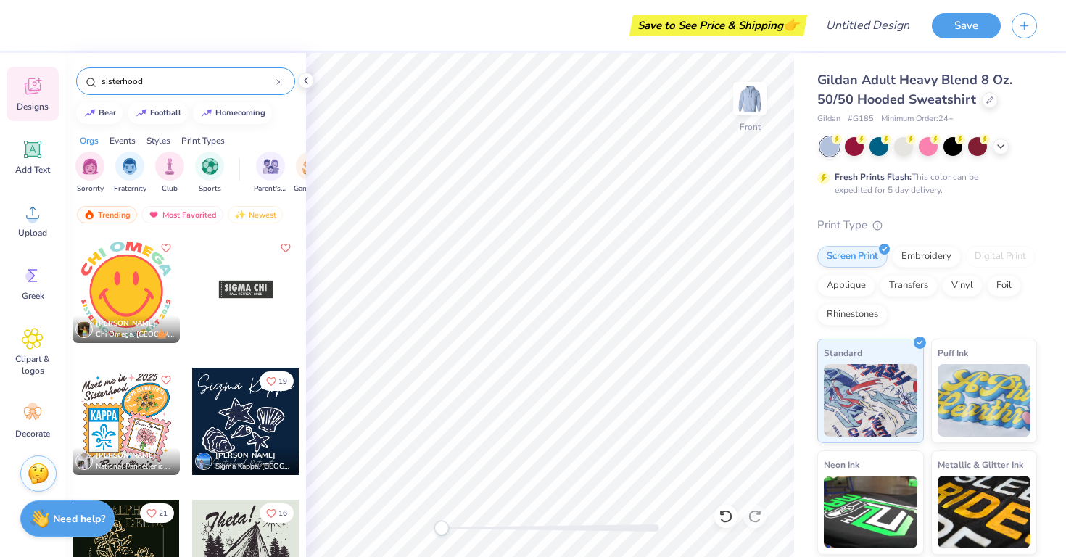
click at [298, 374] on div at bounding box center [245, 420] width 107 height 107
click at [299, 414] on div "19 Kinley Boyle Sigma Kappa, College of Charleston" at bounding box center [245, 421] width 109 height 109
drag, startPoint x: 174, startPoint y: 86, endPoint x: 88, endPoint y: 80, distance: 86.5
click at [88, 80] on div "sisterhood" at bounding box center [185, 81] width 219 height 28
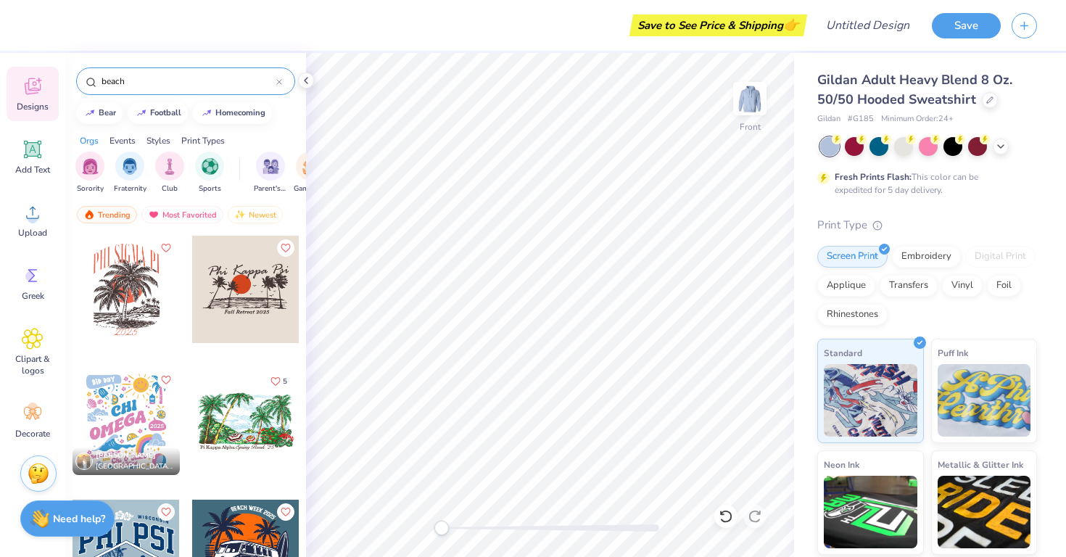
click at [301, 299] on div "Abigail Olson Chi Omega, Florida Gulf Coast University 5 Sean Byrne Sigma Phi E…" at bounding box center [185, 422] width 241 height 375
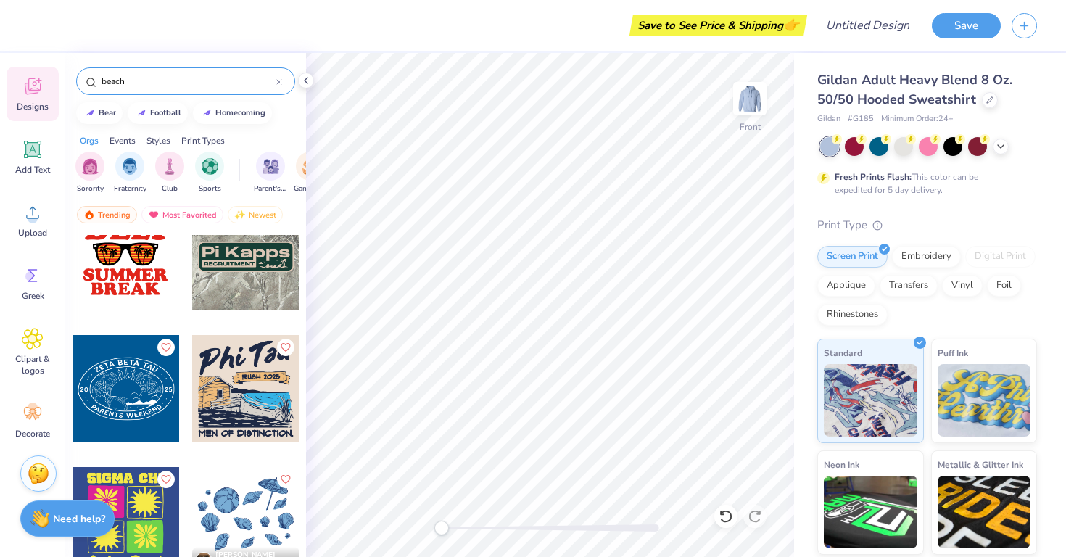
scroll to position [1570, 0]
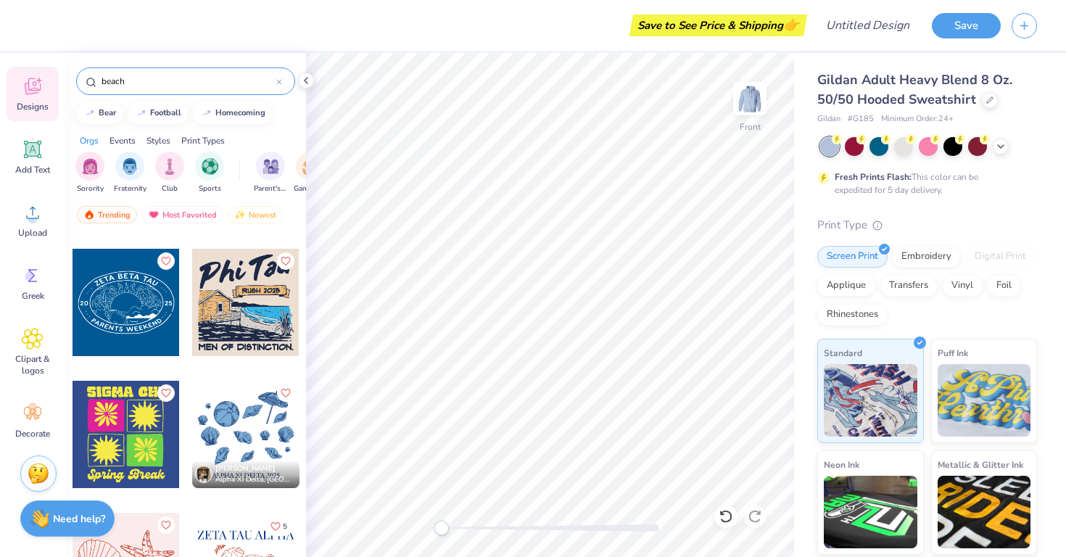
click at [302, 310] on div "Fisher Meyerink Lambda Chi Alpha, University of Iowa 8 Morgan Bradley Alpha Xi …" at bounding box center [185, 422] width 241 height 375
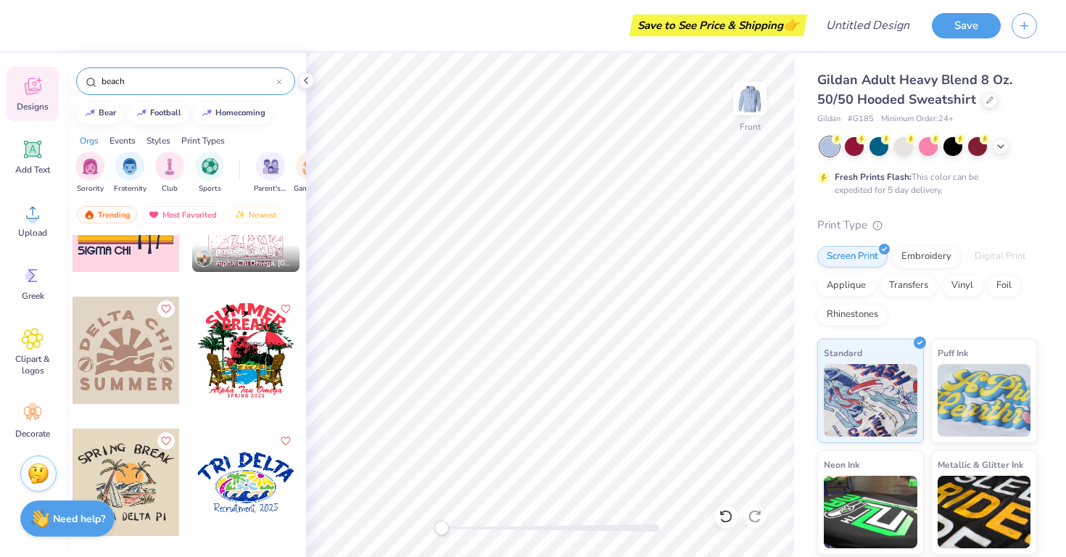
scroll to position [2853, 0]
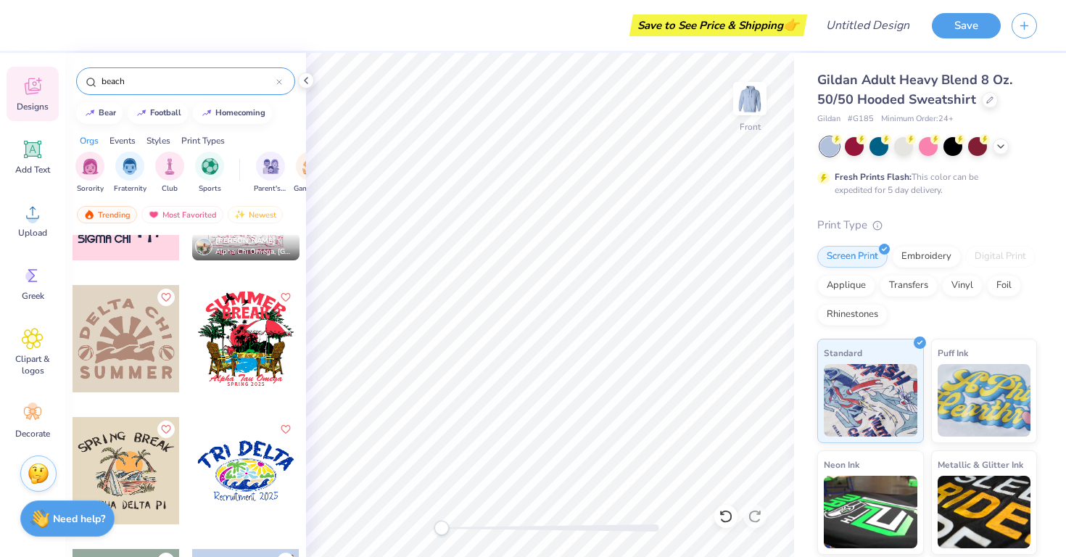
click at [201, 72] on div "beach" at bounding box center [185, 81] width 219 height 28
click at [197, 77] on input "beach" at bounding box center [188, 81] width 176 height 14
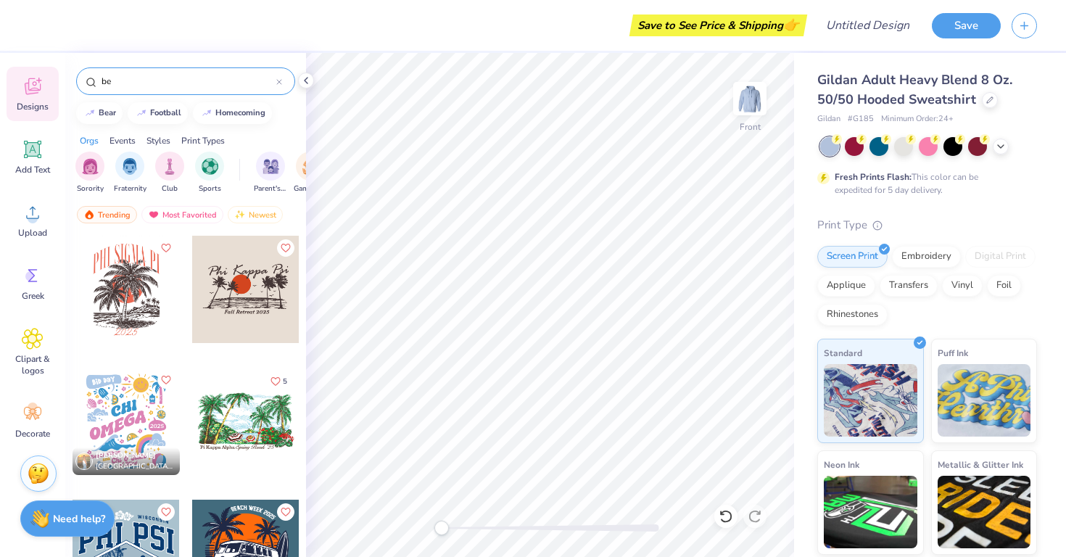
type input "b"
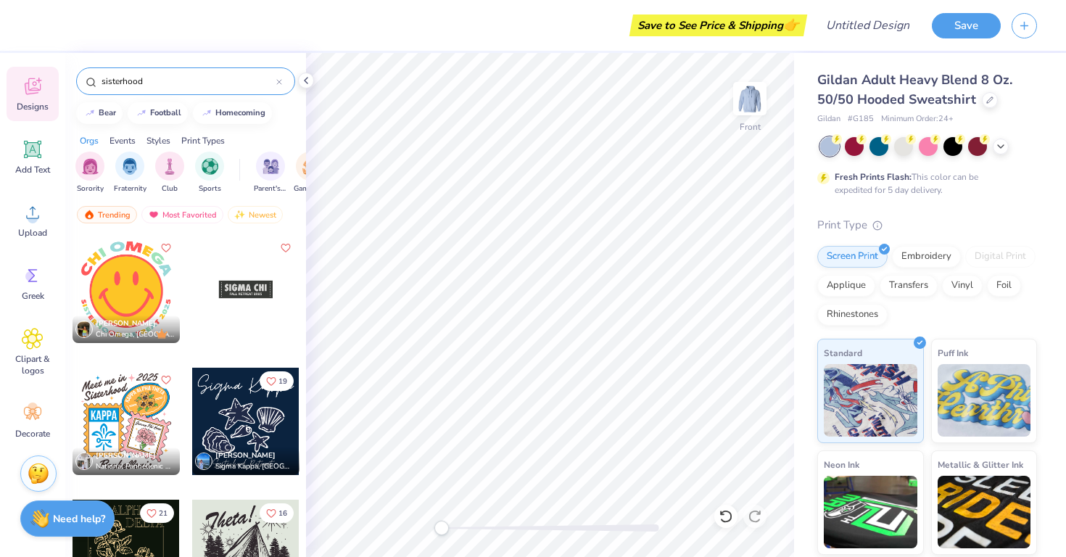
type input "sisterhood"
click at [283, 136] on div "Orgs Events Styles Print Types" at bounding box center [185, 137] width 241 height 20
click at [128, 133] on div "Orgs Events Styles Print Types" at bounding box center [185, 137] width 241 height 20
click at [128, 141] on div "Events" at bounding box center [122, 140] width 26 height 13
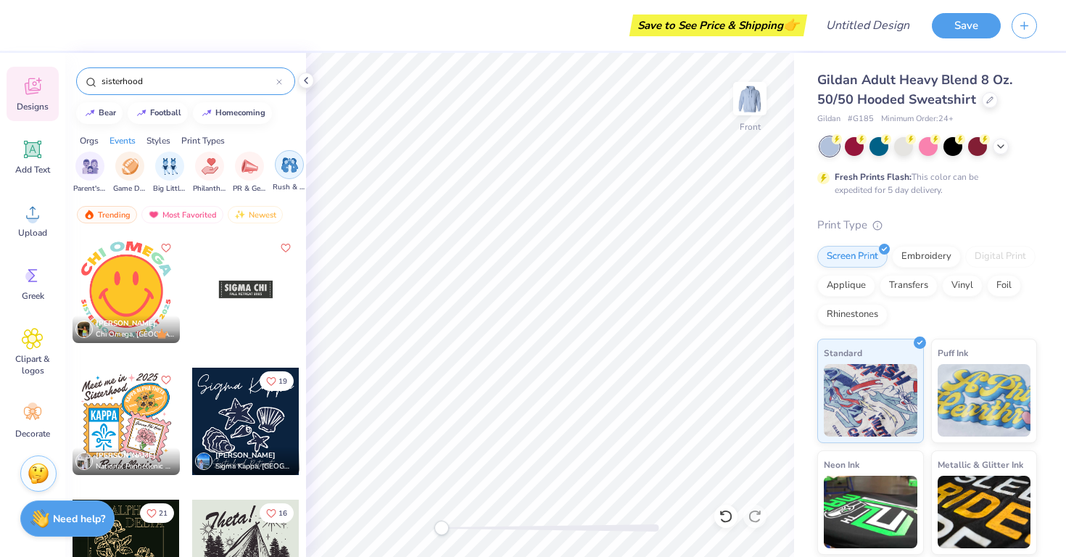
click at [283, 169] on img "filter for Rush & Bid" at bounding box center [289, 165] width 17 height 17
click at [101, 154] on icon "filter for Rush & Bid" at bounding box center [102, 154] width 6 height 6
click at [338, 136] on div "Save to See Price & Shipping 👉 Design Title Save Image AI Designs Add Text Uplo…" at bounding box center [533, 278] width 1066 height 557
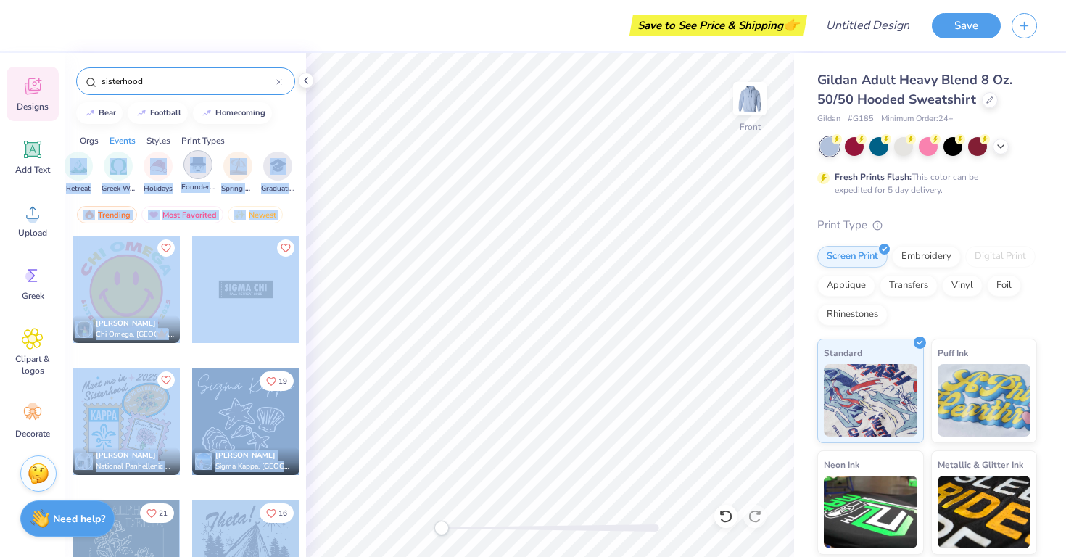
scroll to position [0, 541]
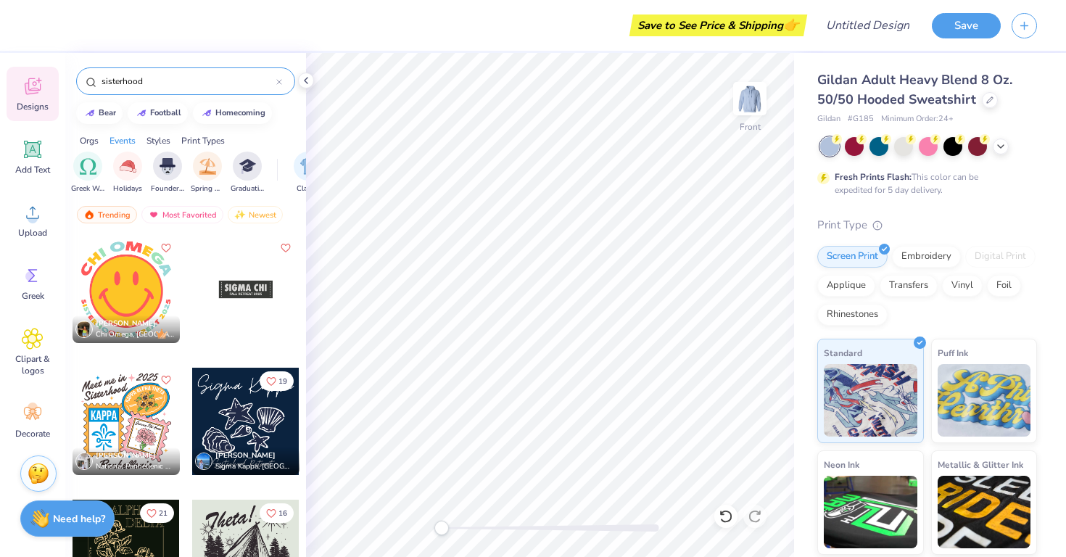
drag, startPoint x: 268, startPoint y: 178, endPoint x: 288, endPoint y: 180, distance: 20.3
click at [288, 180] on div "Sorority Fraternity Club Sports Parent's Weekend Game Day Big Little Reveal Phi…" at bounding box center [185, 174] width 241 height 54
click at [276, 140] on div "Orgs Events Styles Print Types" at bounding box center [185, 137] width 241 height 20
click at [299, 225] on div "Trending Most Favorited Newest" at bounding box center [185, 218] width 241 height 33
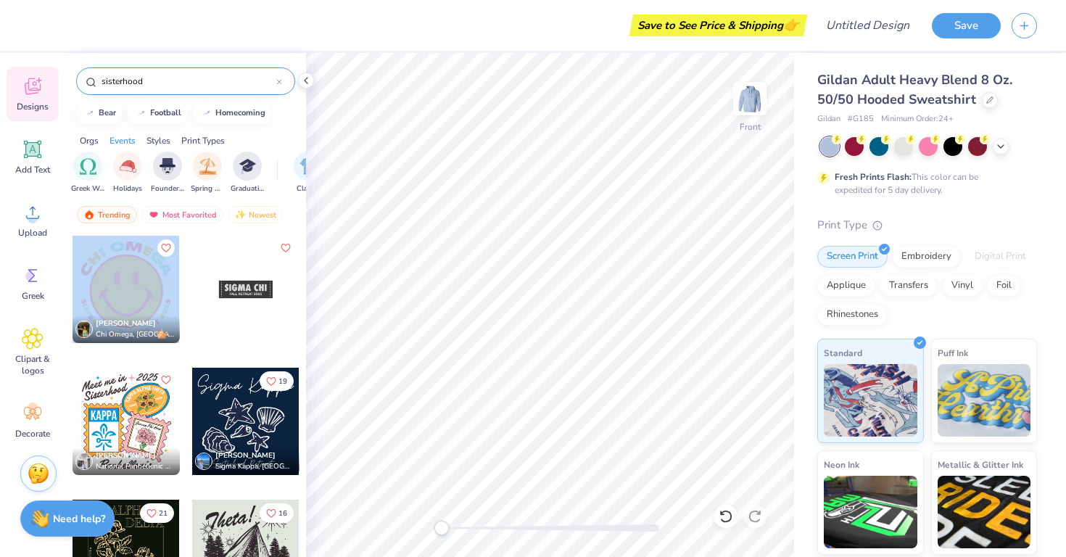
drag, startPoint x: 299, startPoint y: 225, endPoint x: 300, endPoint y: 516, distance: 290.7
click at [300, 516] on div "sisterhood bear football homecoming Orgs Events Styles Print Types Sorority Fra…" at bounding box center [185, 331] width 241 height 557
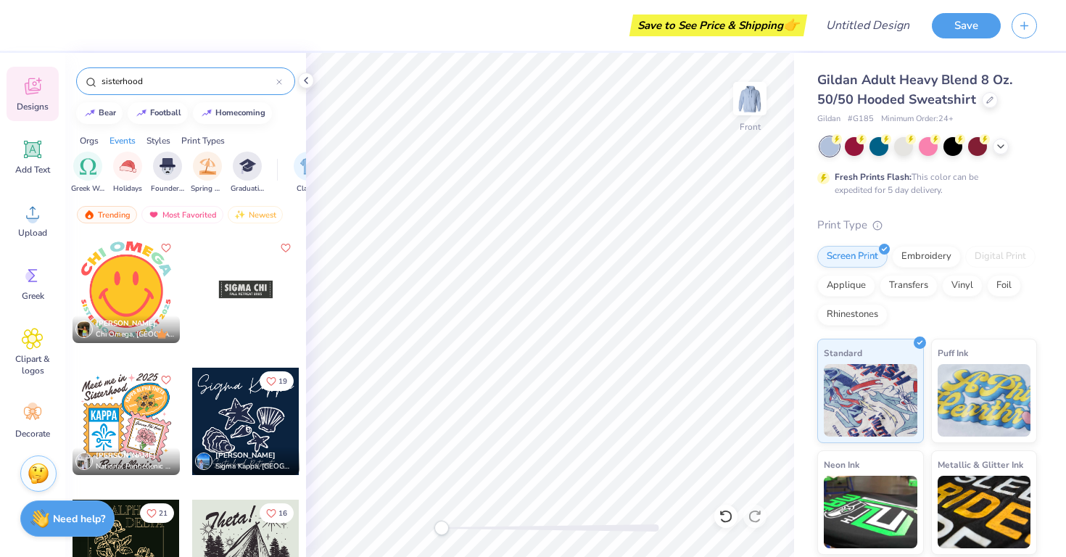
click at [301, 384] on div "Lauren Maya Chi Omega, University of Florida Juliana Furio National Panhellenic…" at bounding box center [185, 422] width 241 height 375
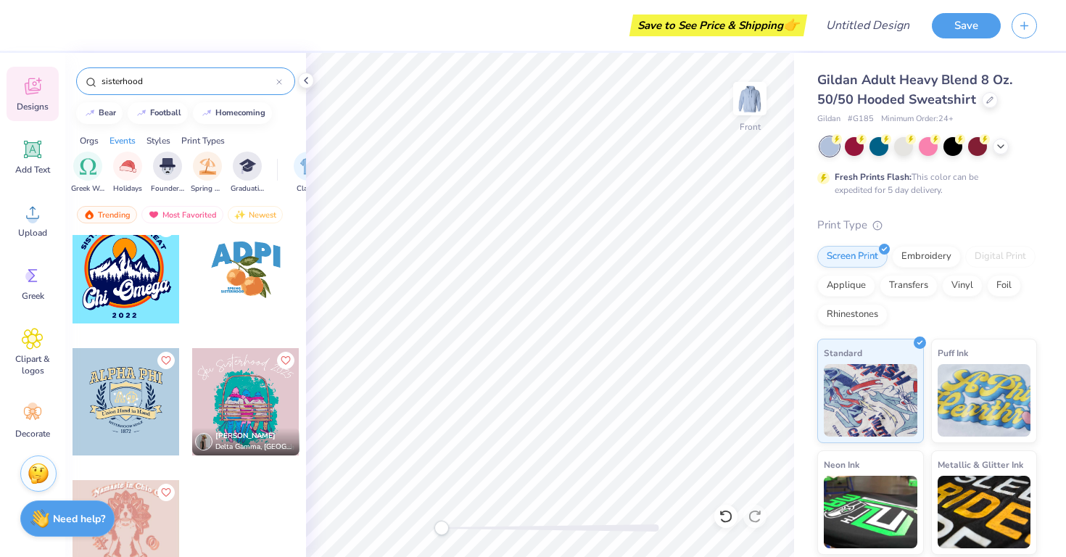
scroll to position [1866, 0]
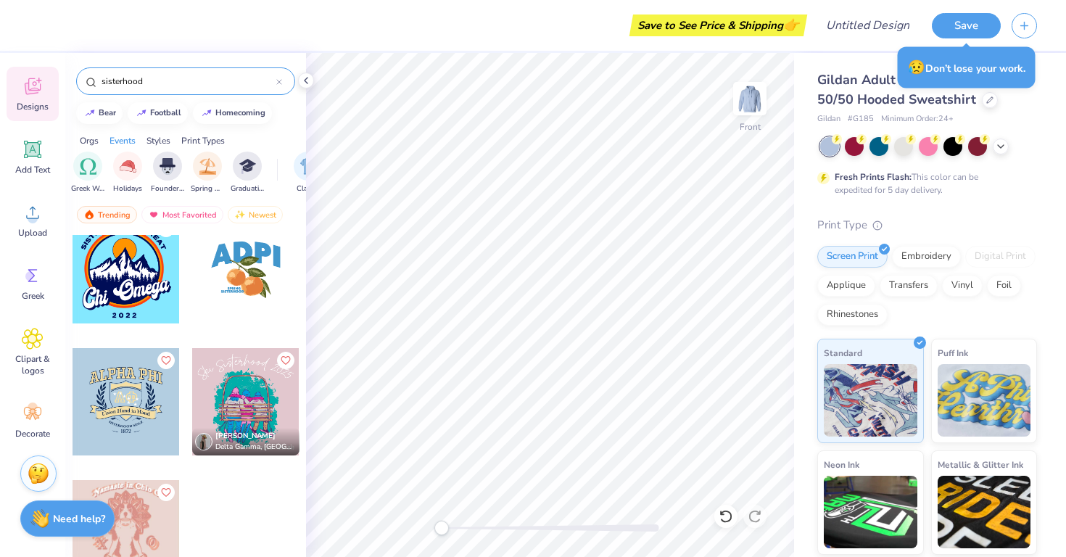
drag, startPoint x: 164, startPoint y: 80, endPoint x: 90, endPoint y: 75, distance: 74.1
click at [90, 75] on div "sisterhood" at bounding box center [185, 81] width 219 height 28
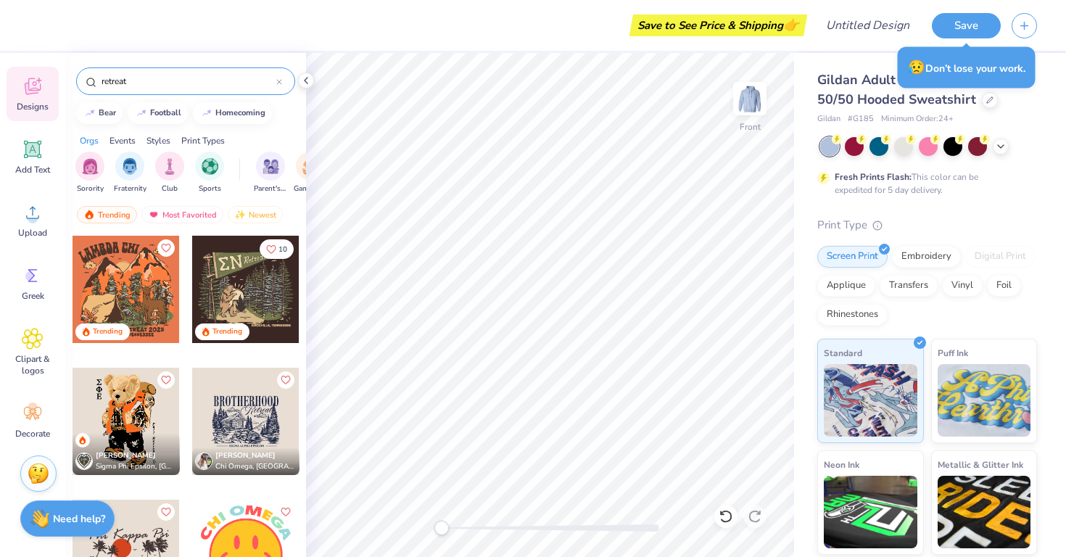
click at [302, 356] on div "Trending 10 Trending Nikho Torres Sigma Phi Epsilon, University of Connecticut …" at bounding box center [185, 422] width 241 height 375
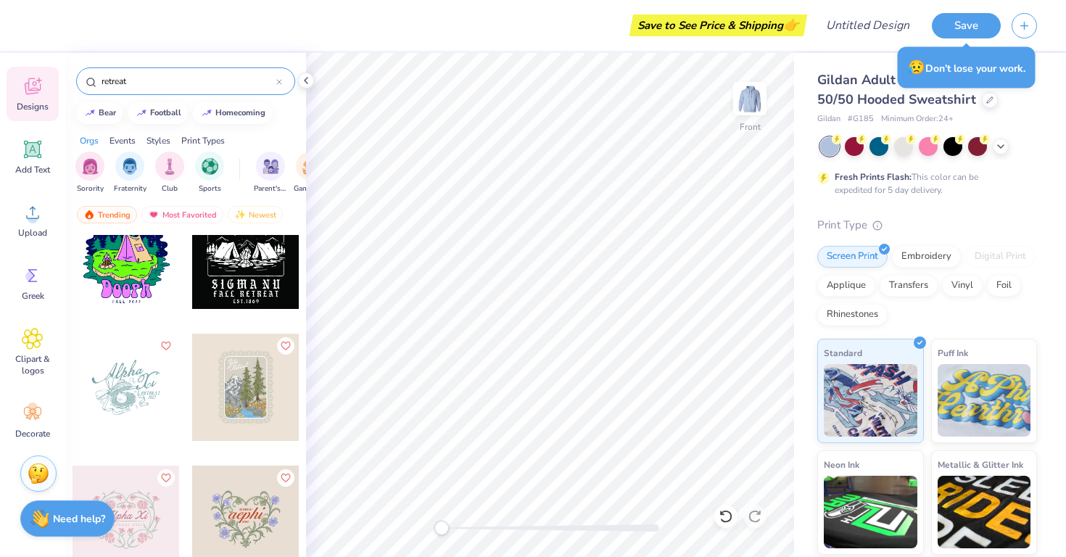
scroll to position [1374, 0]
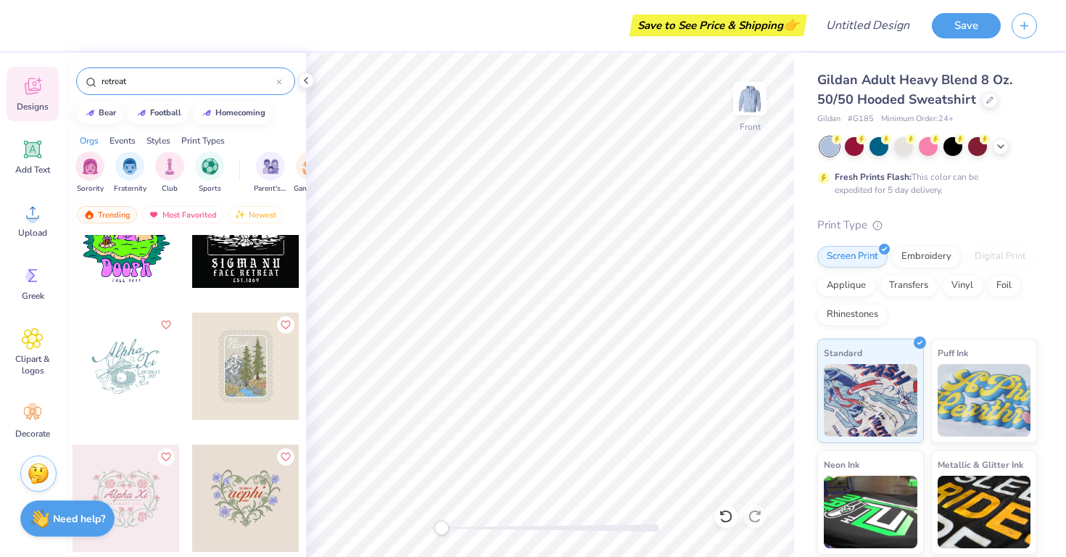
drag, startPoint x: 143, startPoint y: 72, endPoint x: 74, endPoint y: 72, distance: 68.9
click at [72, 72] on div "retreat" at bounding box center [185, 77] width 241 height 49
click at [122, 79] on input "retreat" at bounding box center [188, 81] width 176 height 14
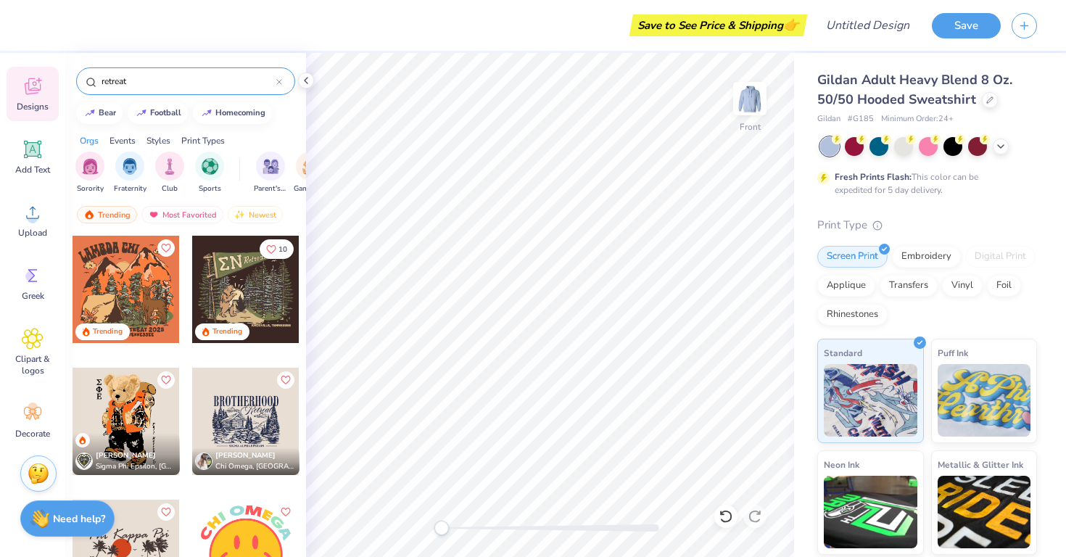
drag, startPoint x: 133, startPoint y: 79, endPoint x: 84, endPoint y: 79, distance: 48.6
click at [84, 79] on div "retreat" at bounding box center [185, 81] width 219 height 28
type input "fall"
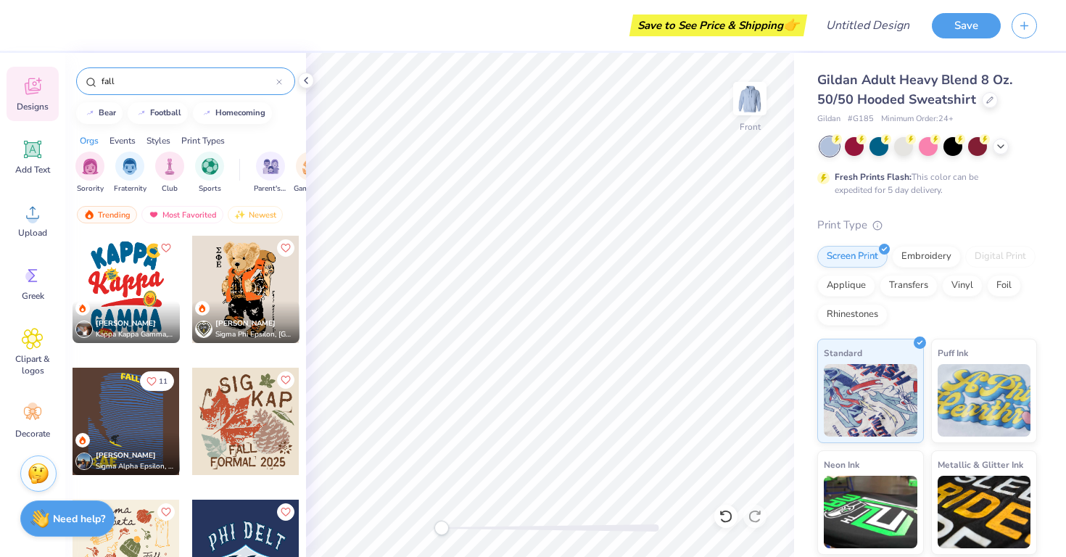
click at [304, 305] on div "Alice Aherne Kappa Kappa Gamma, University of California, Los Angeles Nikho Tor…" at bounding box center [185, 422] width 241 height 375
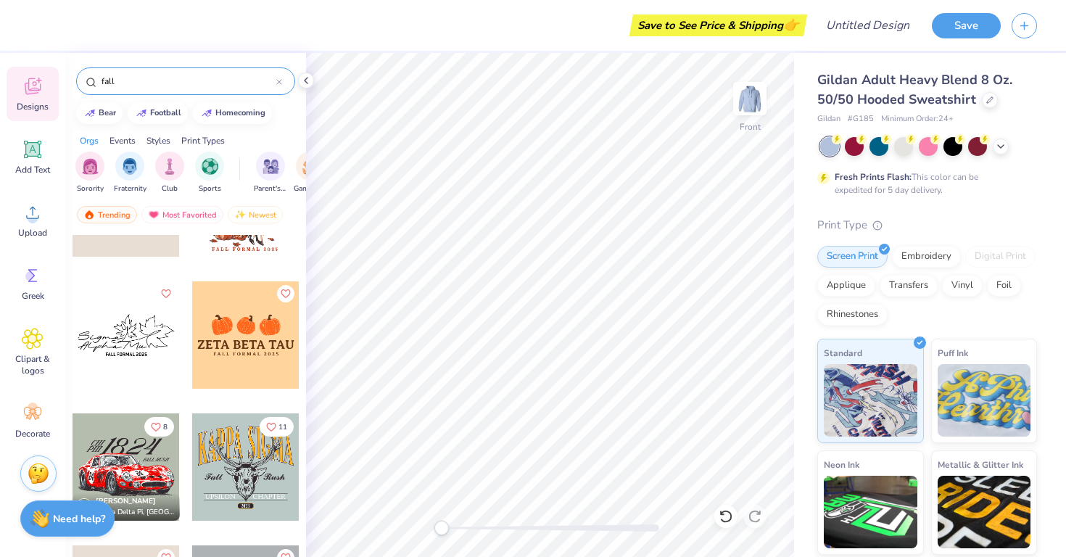
scroll to position [499, 0]
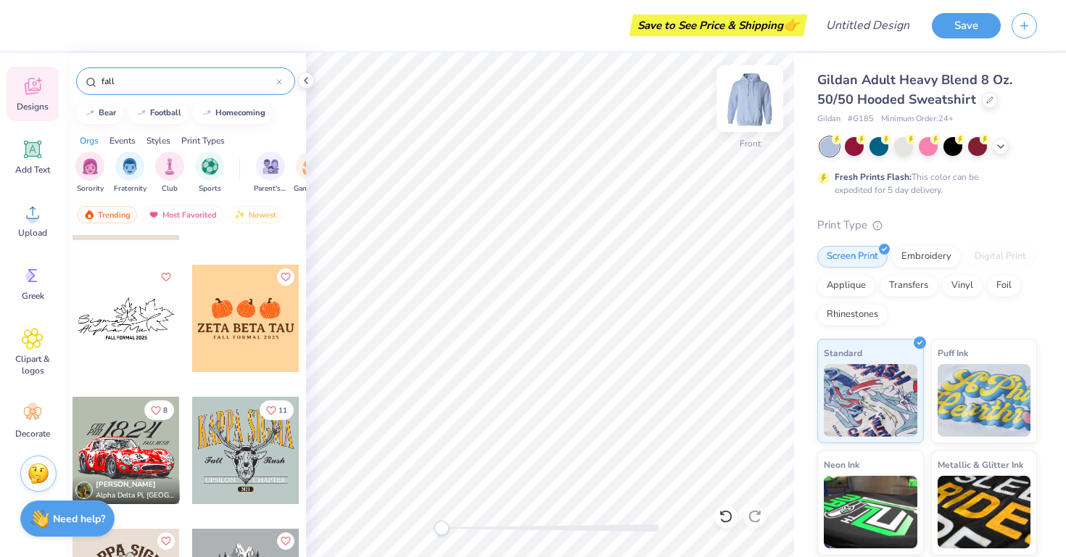
click at [755, 96] on img at bounding box center [749, 99] width 58 height 58
click at [297, 216] on div "Trending Most Favorited Newest" at bounding box center [185, 218] width 241 height 33
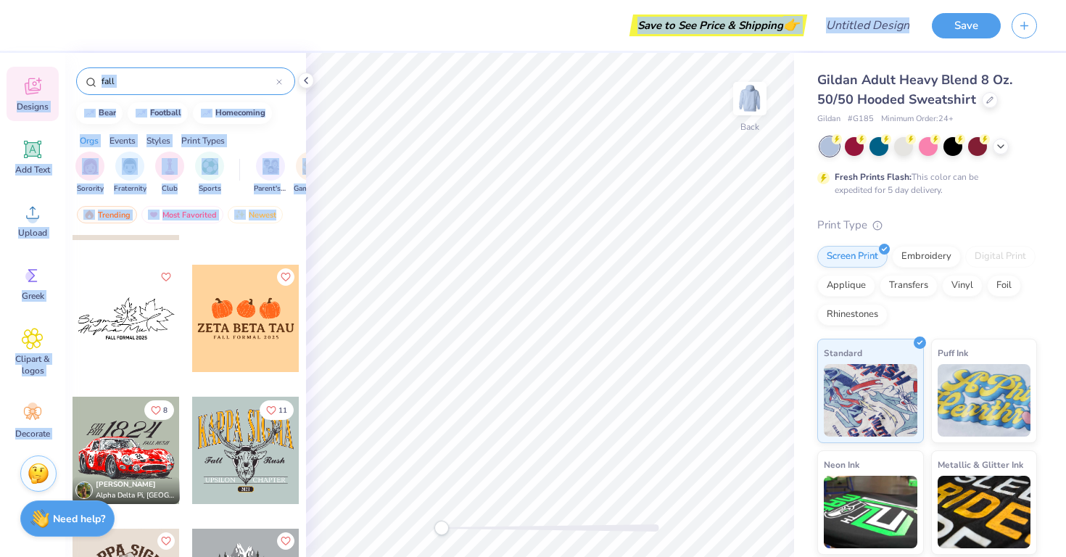
drag, startPoint x: 297, startPoint y: 216, endPoint x: 286, endPoint y: 607, distance: 390.8
click at [286, 556] on html "Save to See Price & Shipping 👉 Design Title Save Image AI Designs Add Text Uplo…" at bounding box center [533, 278] width 1066 height 557
click at [34, 103] on span "Designs" at bounding box center [33, 107] width 32 height 12
